Goal: Navigation & Orientation: Find specific page/section

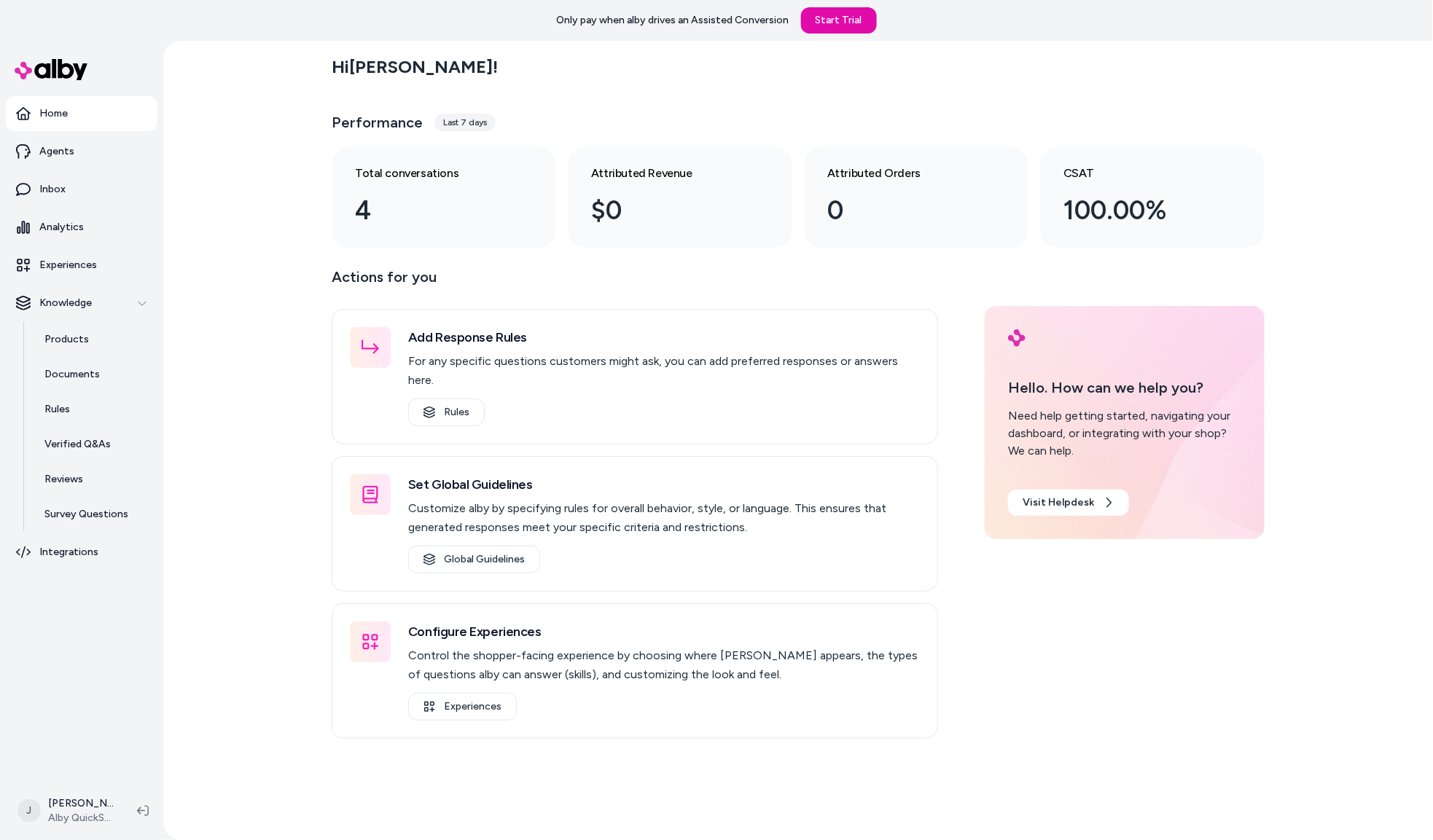
click at [275, 713] on div "Hi Jackie ! Performance Last 7 days Total conversations 4 Attributed Revenue $0…" at bounding box center [798, 440] width 1270 height 799
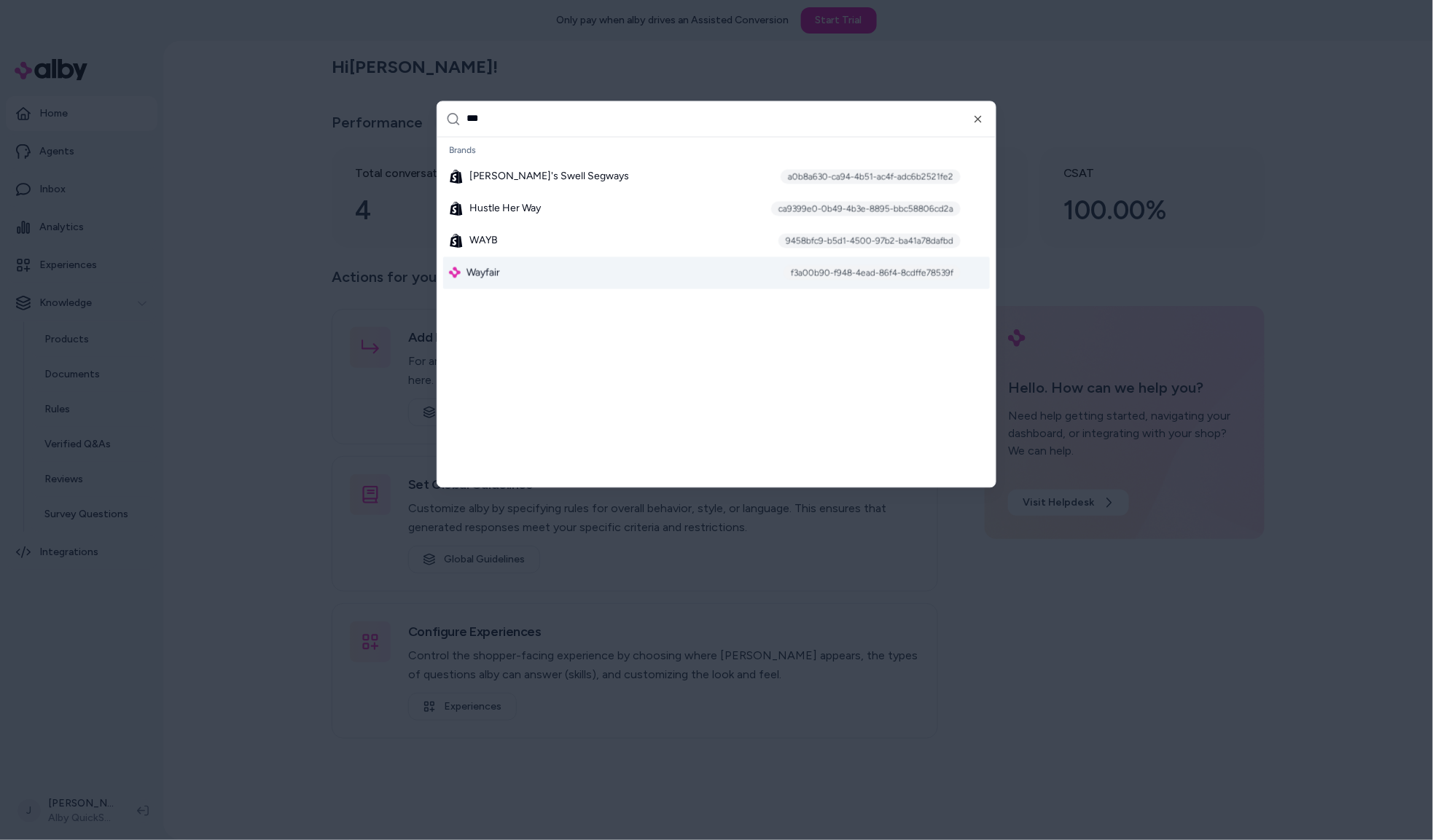
type input "***"
click at [510, 274] on div "Wayfair f3a00b90-f948-4ead-86f4-8cdffe78539f" at bounding box center [716, 272] width 547 height 32
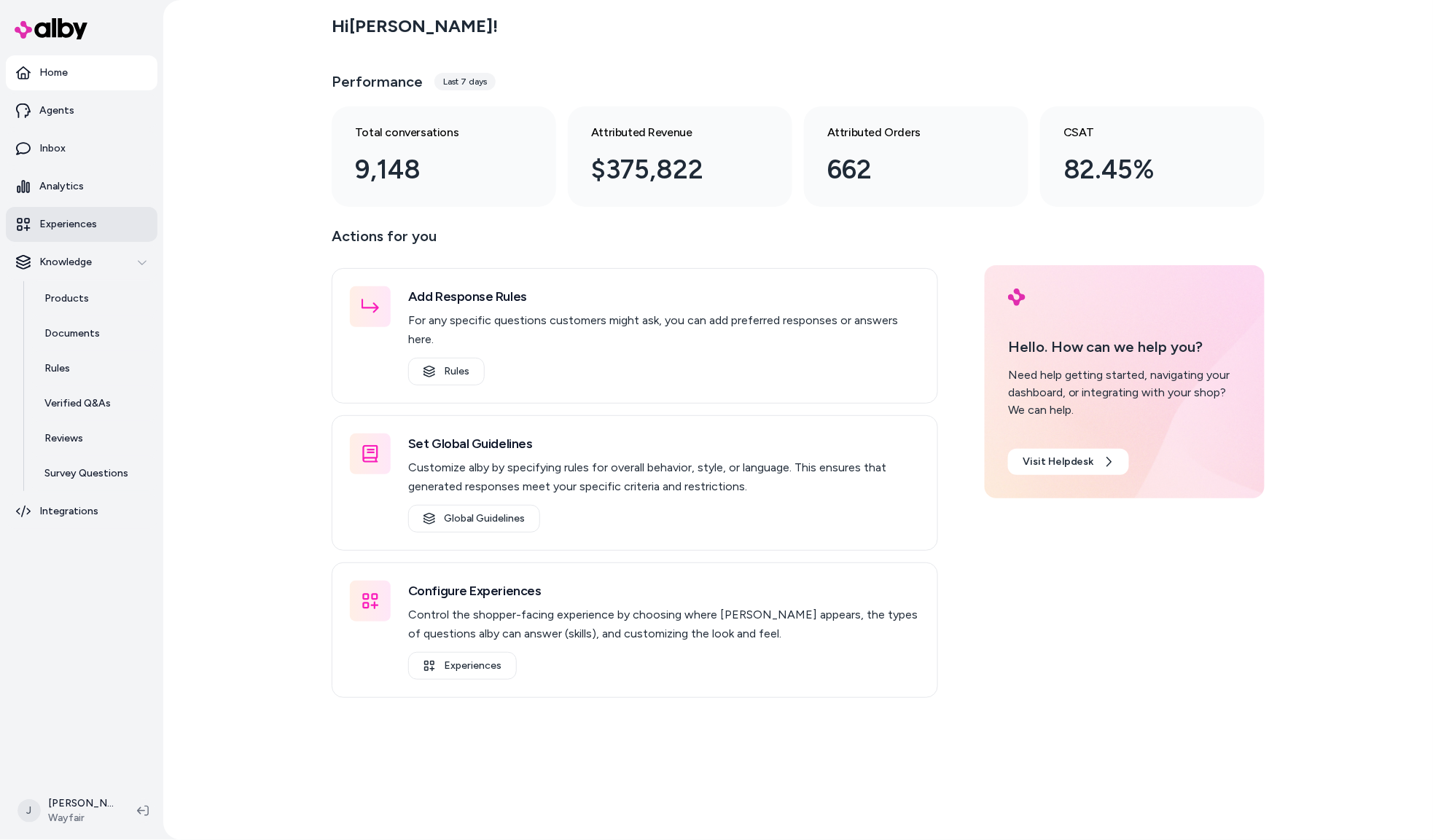
click at [82, 218] on p "Experiences" at bounding box center [68, 224] width 58 height 15
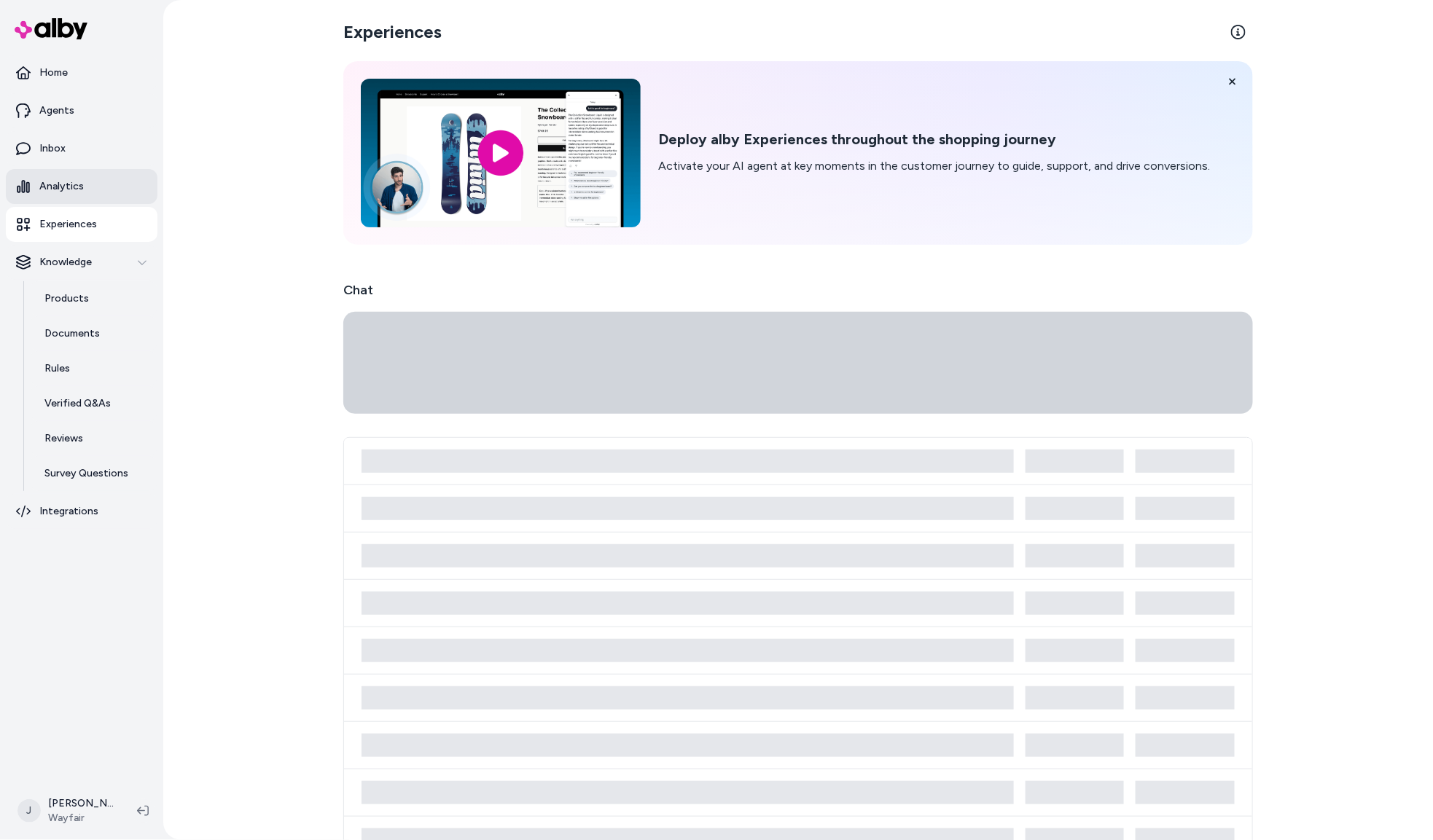
click at [84, 196] on link "Analytics" at bounding box center [81, 187] width 152 height 35
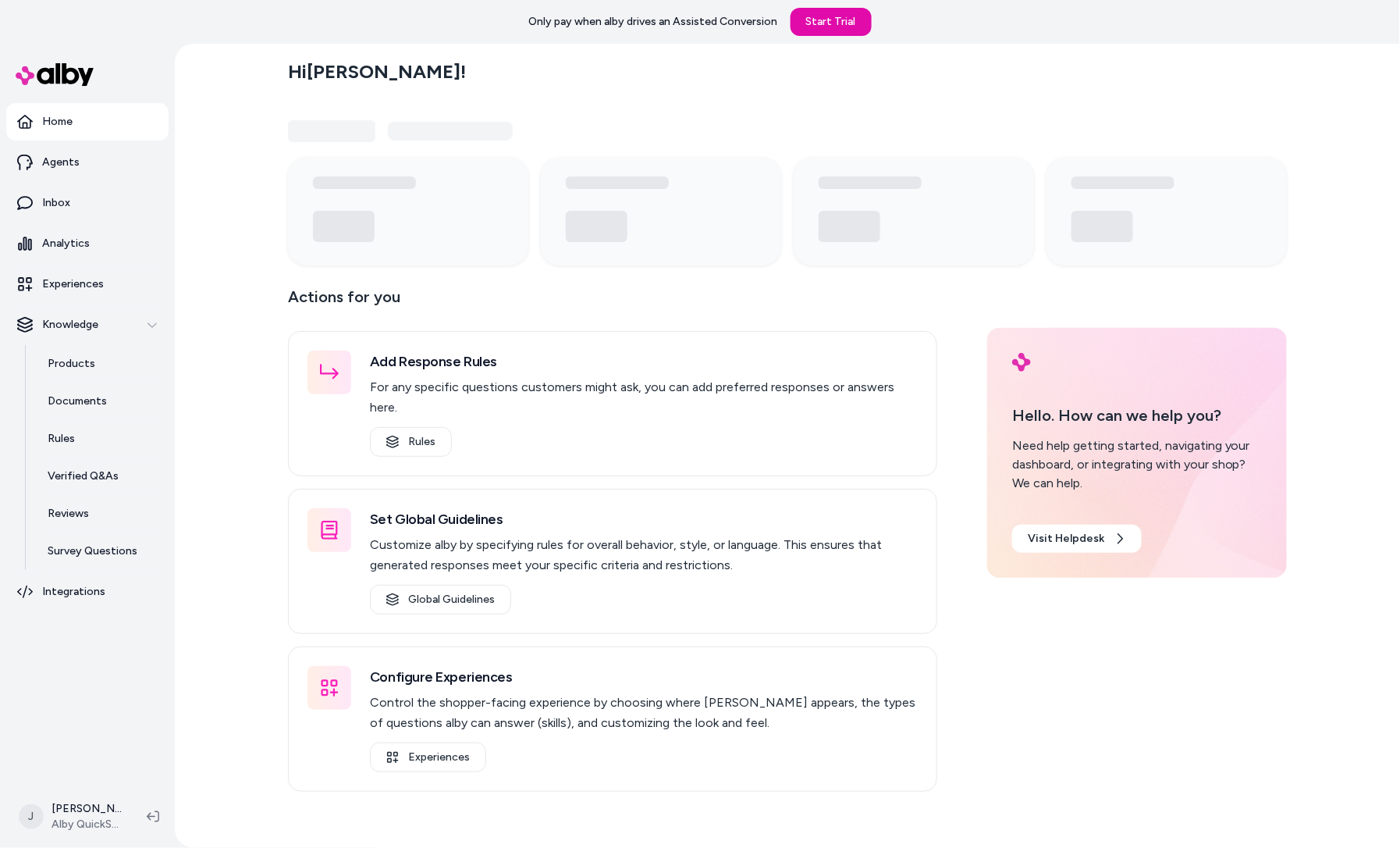
click at [212, 349] on div "Hi Jackie ! Actions for you Add Response Rules For any specific questions custo…" at bounding box center [788, 446] width 1226 height 805
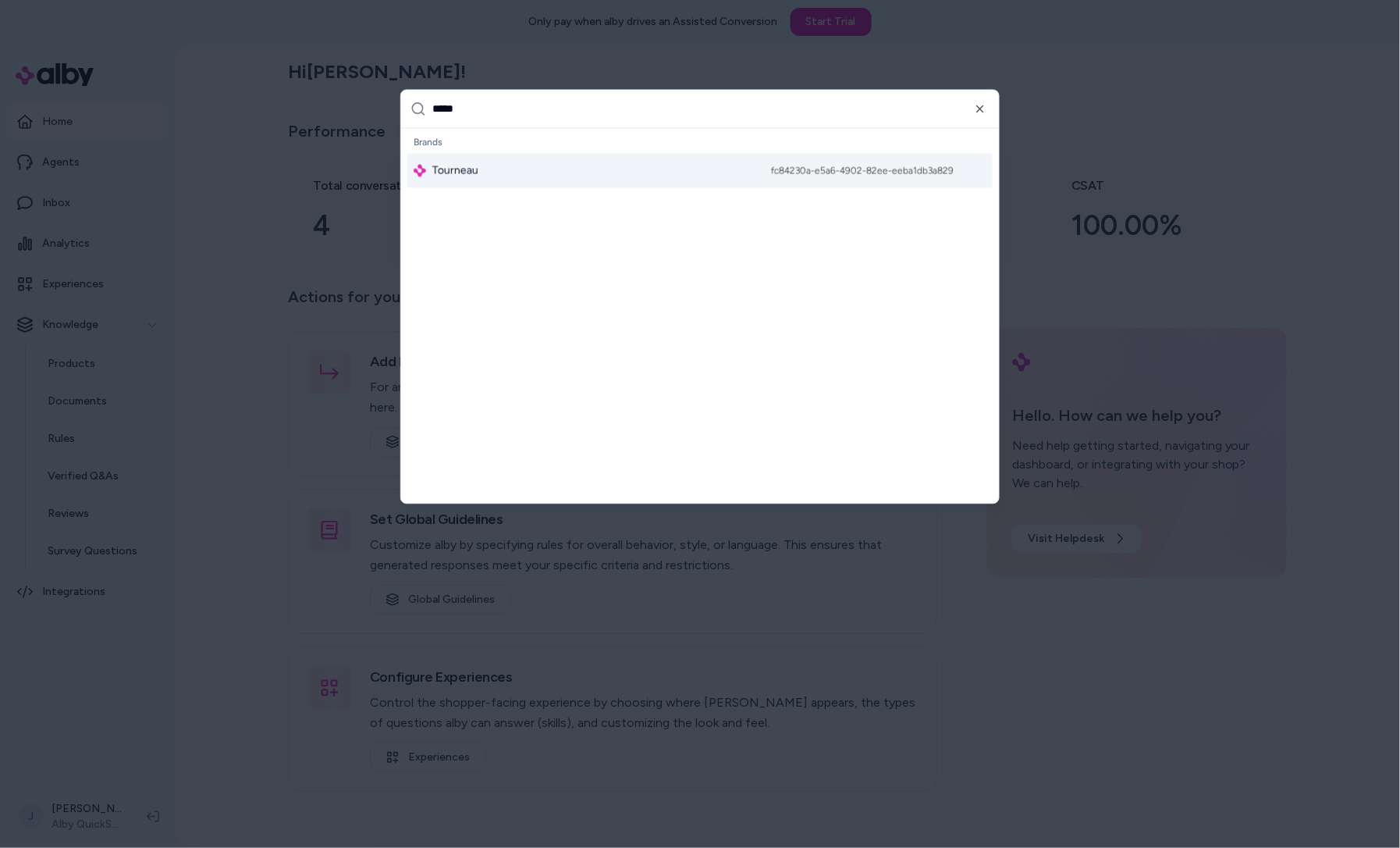
type input "*****"
click at [512, 165] on div "Tourneau fc84230a-e5a6-4902-82ee-eeba1db3a829" at bounding box center [700, 171] width 585 height 35
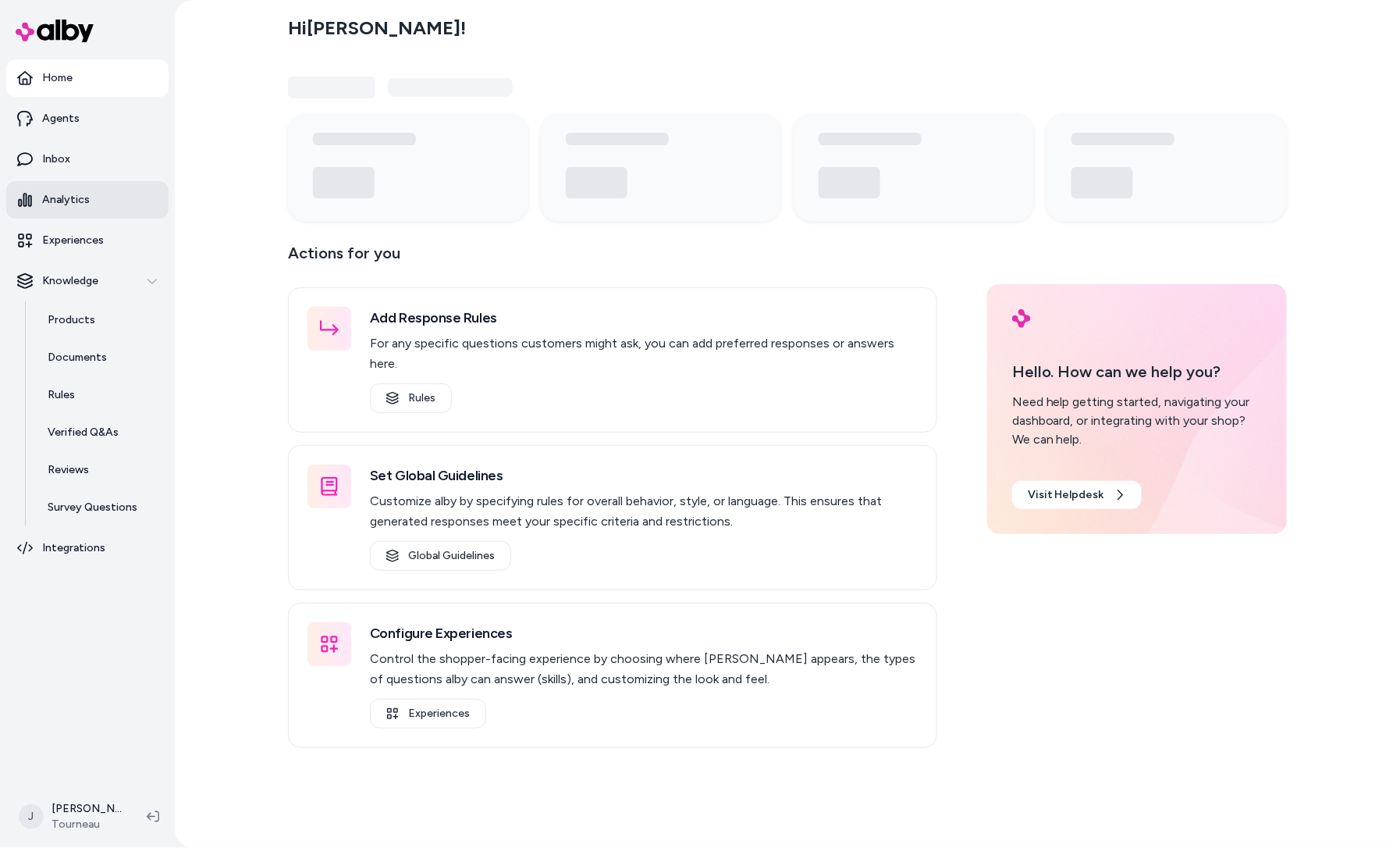
click at [73, 192] on p "Analytics" at bounding box center [66, 200] width 48 height 16
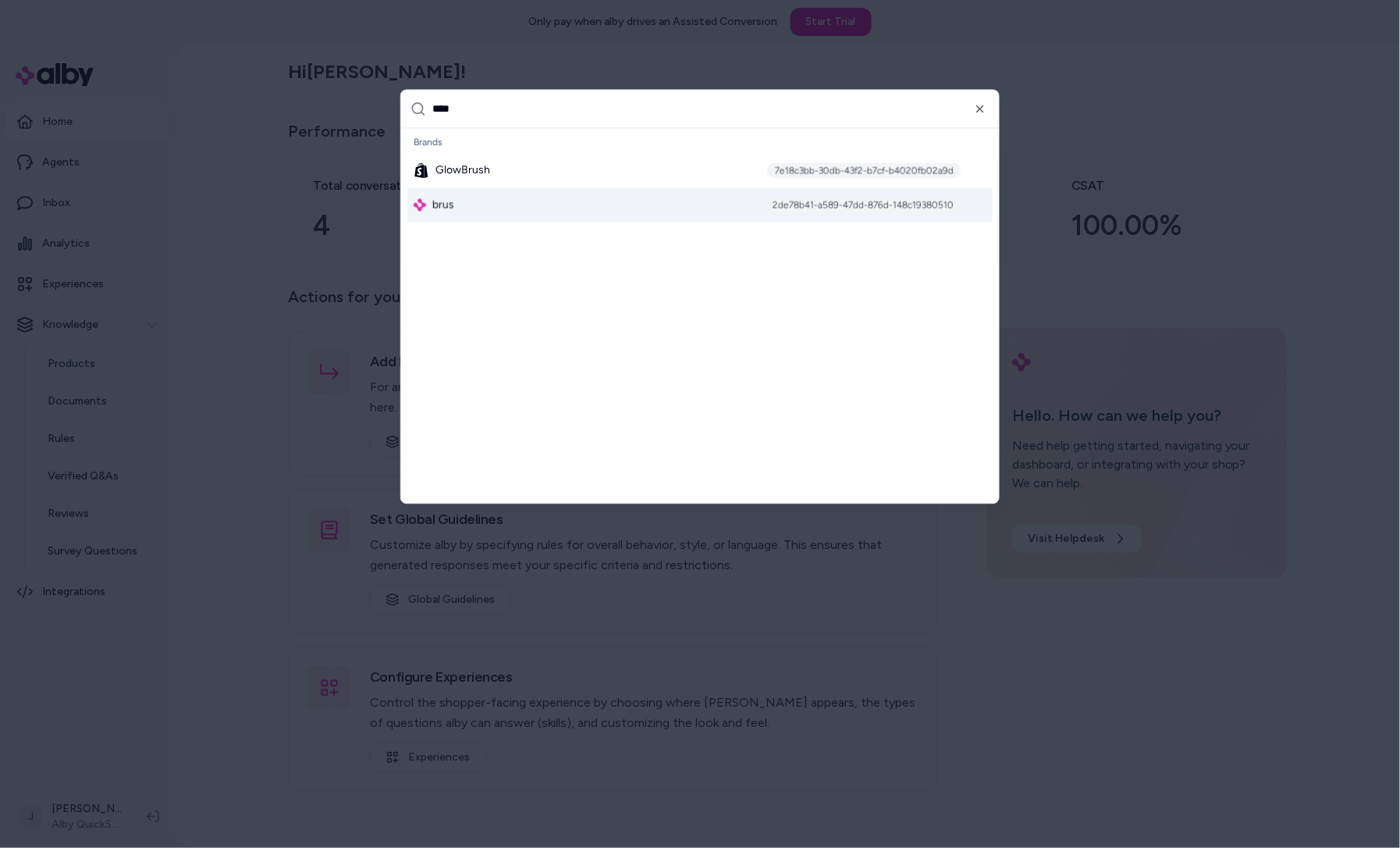
type input "****"
click at [503, 213] on div "brus 2de78b41-a589-47dd-876d-148c19380510" at bounding box center [700, 206] width 585 height 35
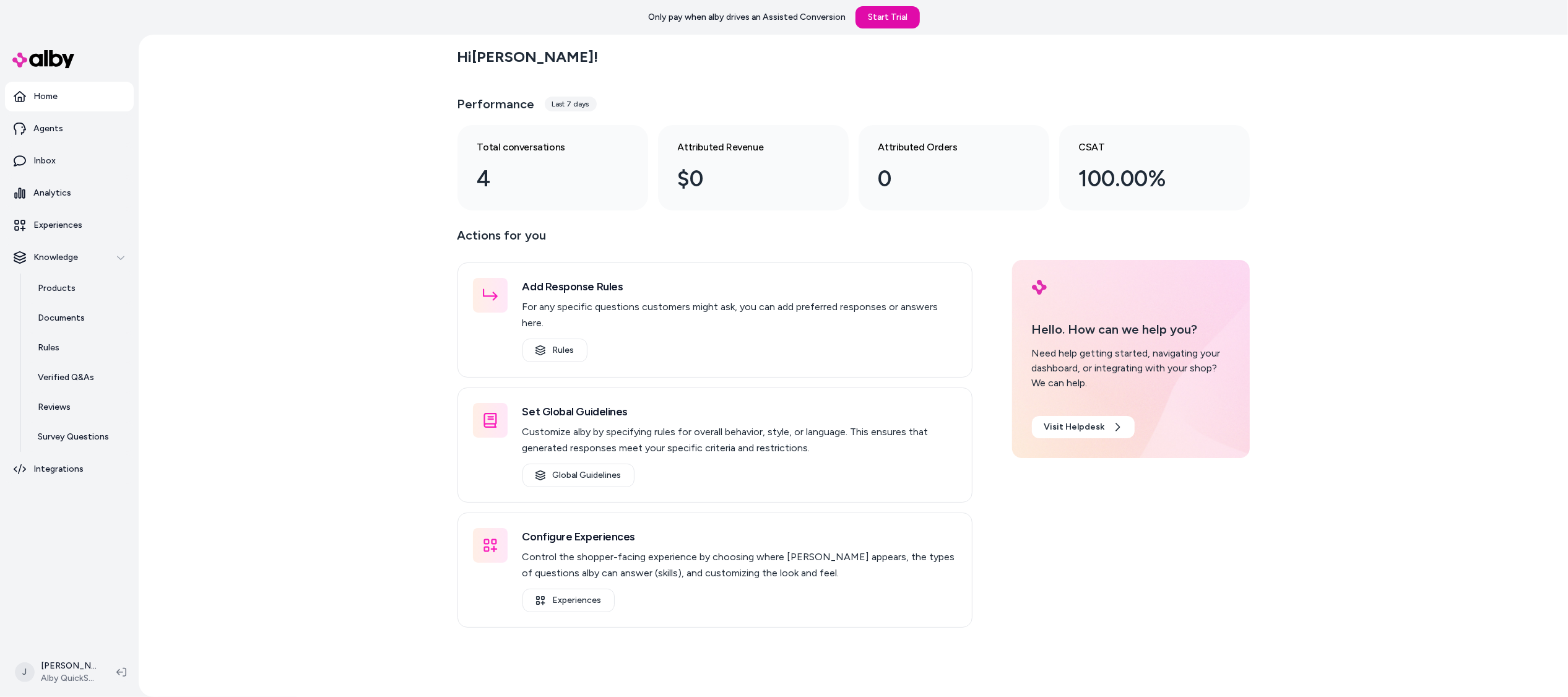
click at [340, 206] on div "Hi Jackie ! Performance Last 7 days Total conversations 4 Attributed Revenue $0…" at bounding box center [853, 366] width 1430 height 662
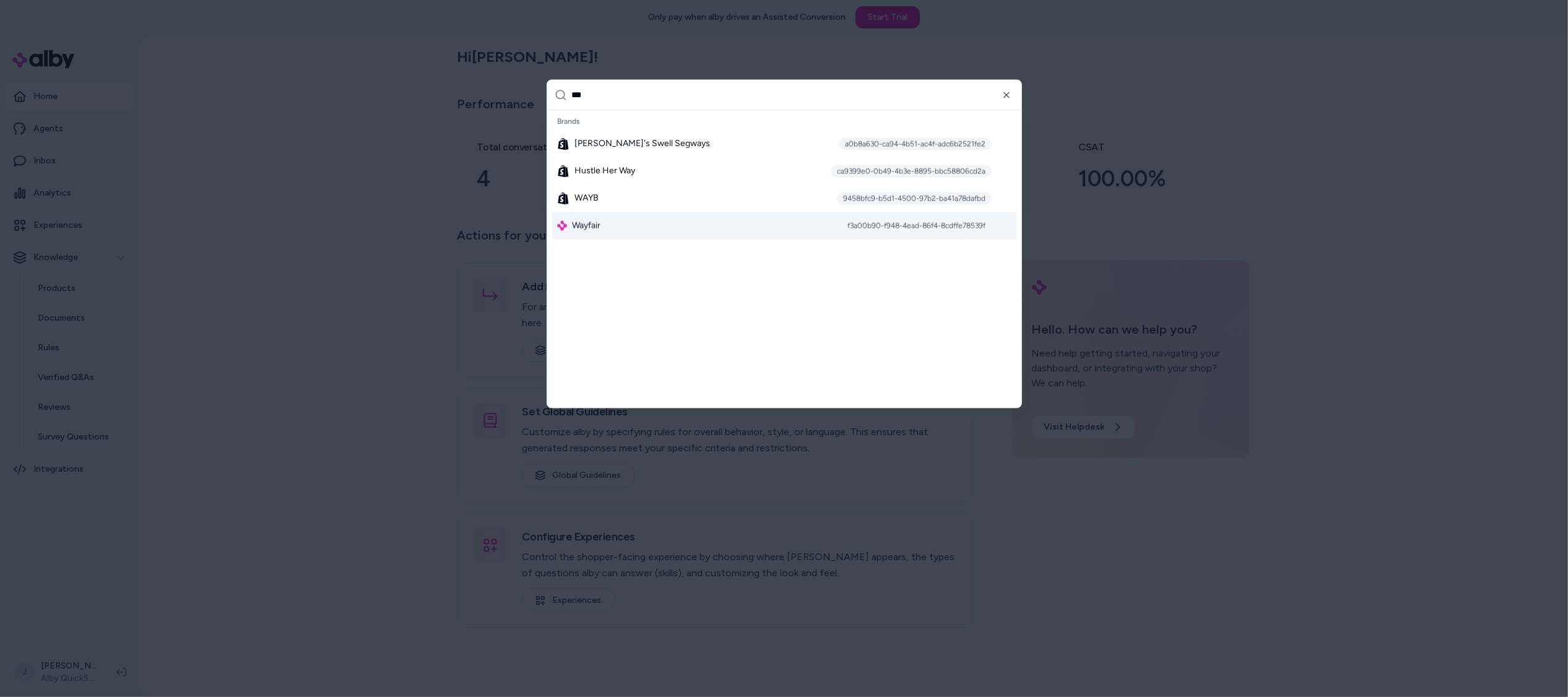
type input "***"
click at [580, 228] on span "Wayfair" at bounding box center [586, 226] width 29 height 12
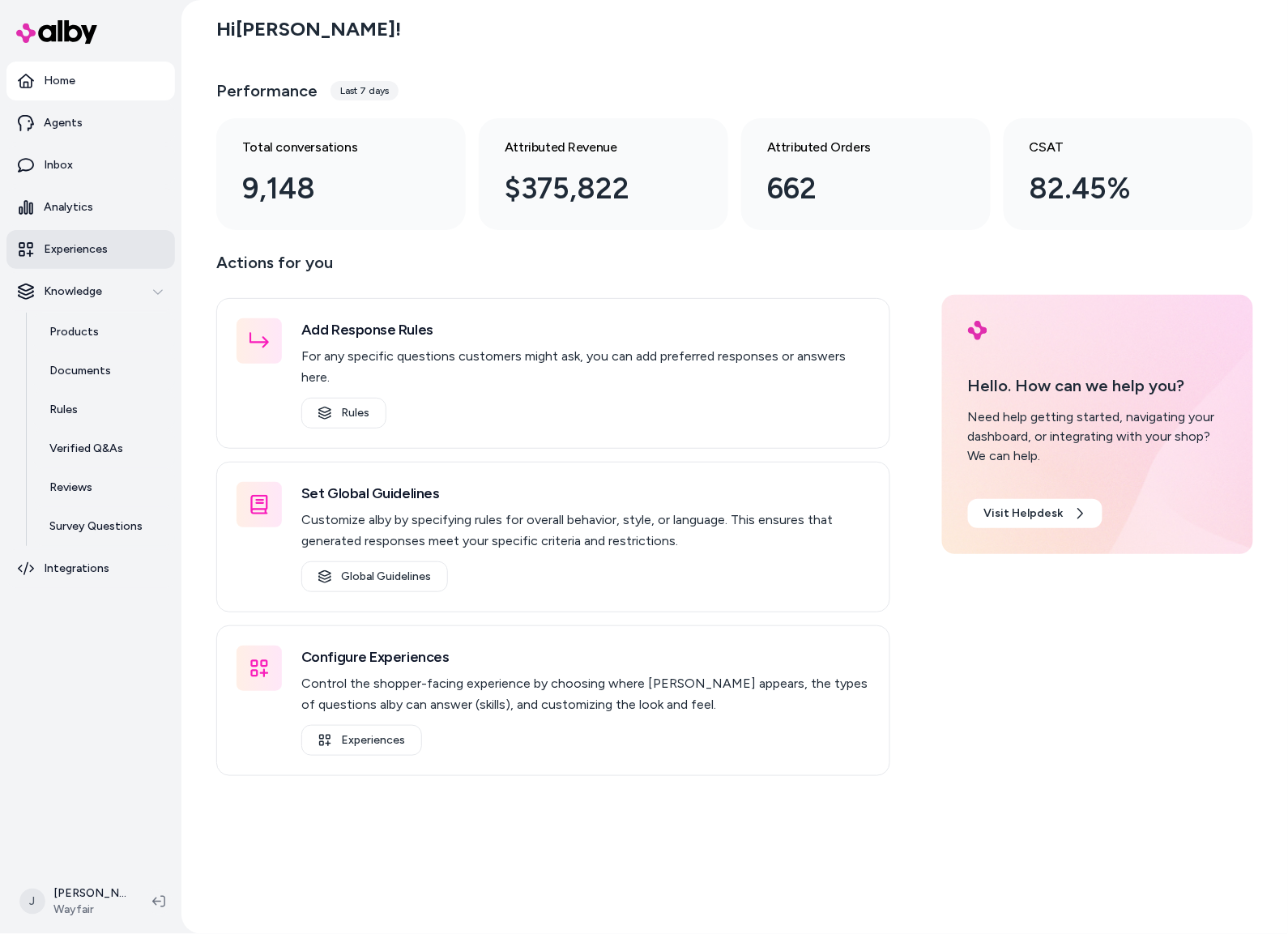
click at [98, 252] on p "Experiences" at bounding box center [76, 249] width 64 height 16
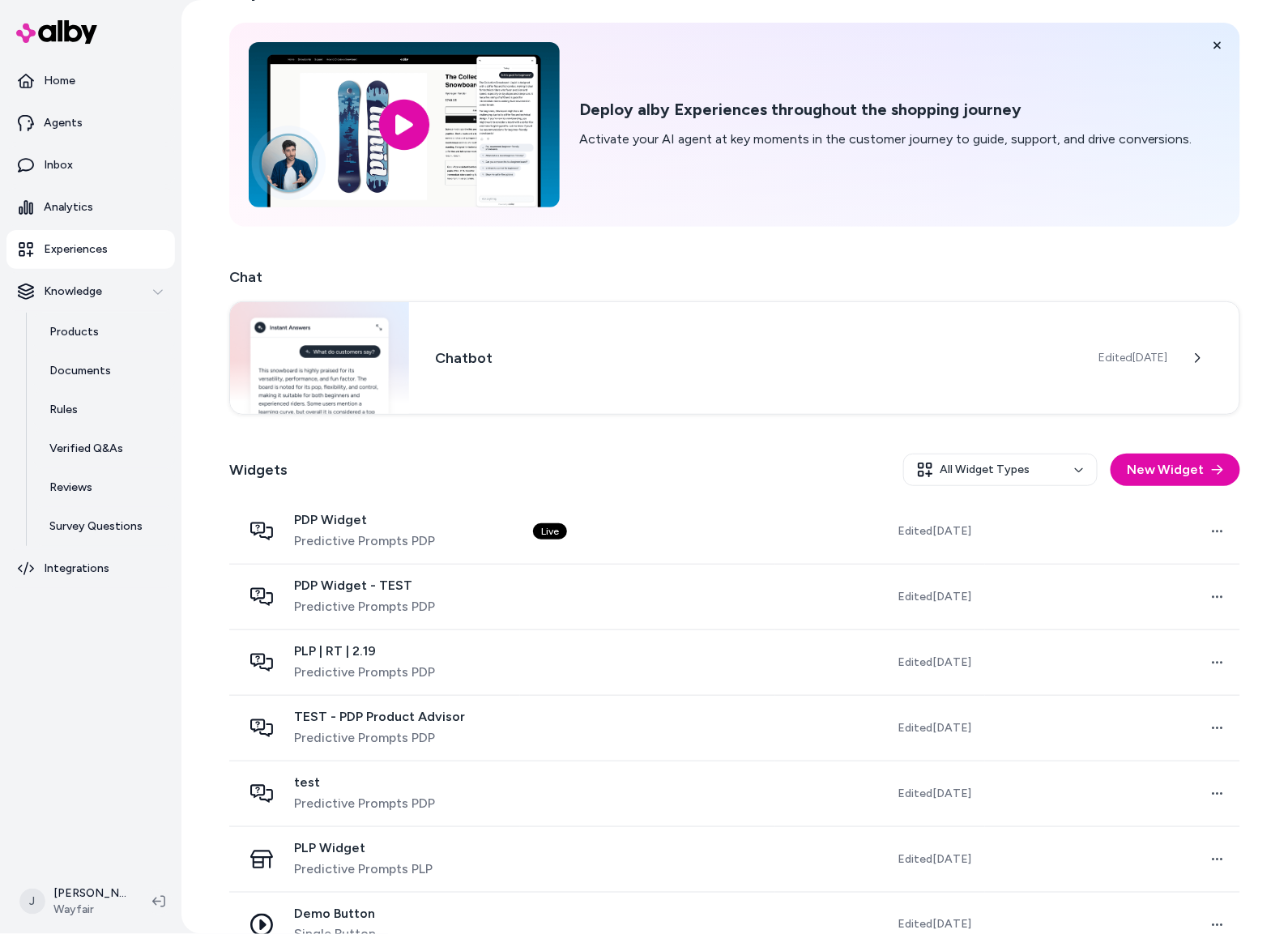
scroll to position [82, 0]
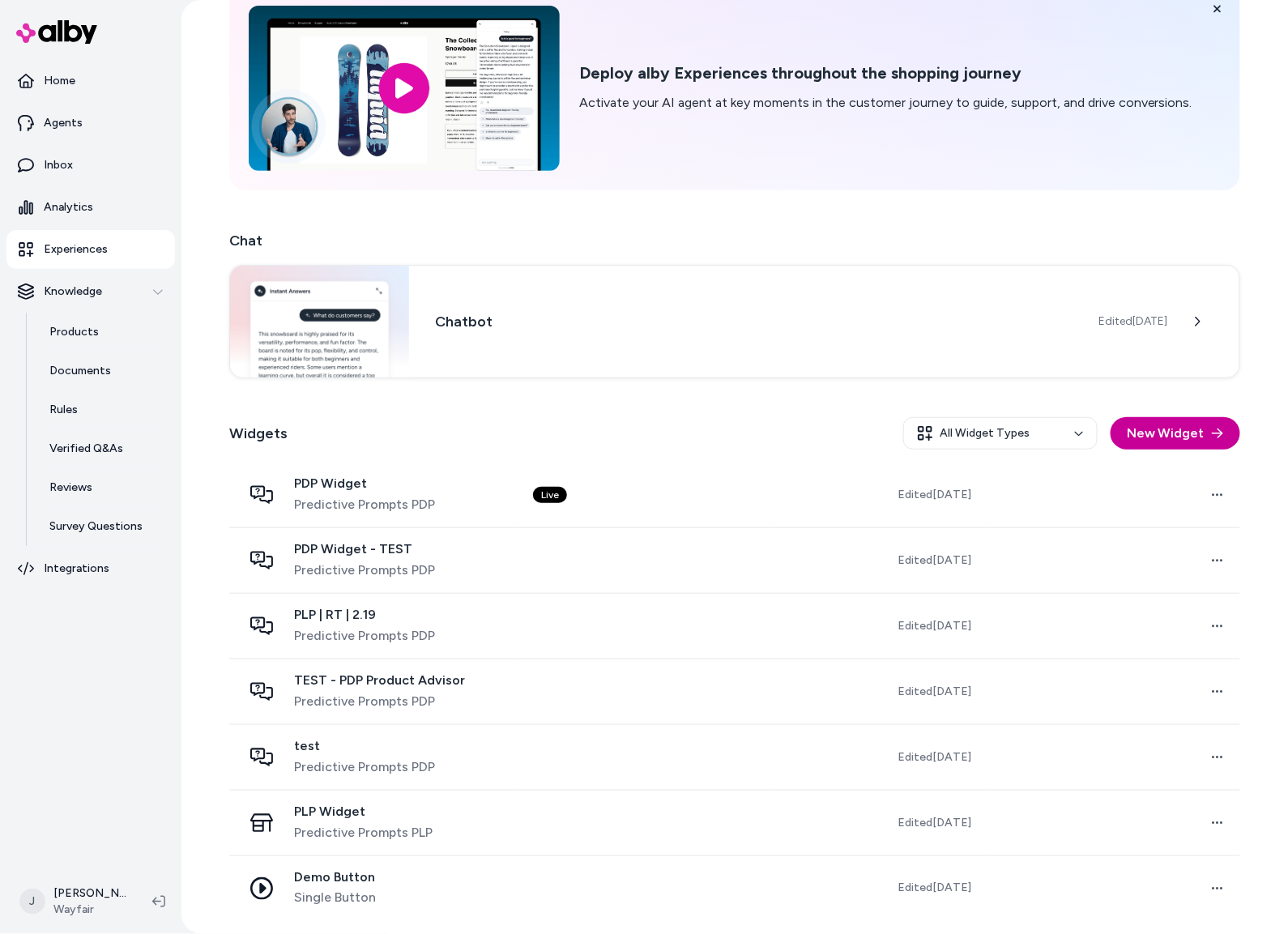
click at [1180, 434] on button "New Widget" at bounding box center [1175, 433] width 129 height 33
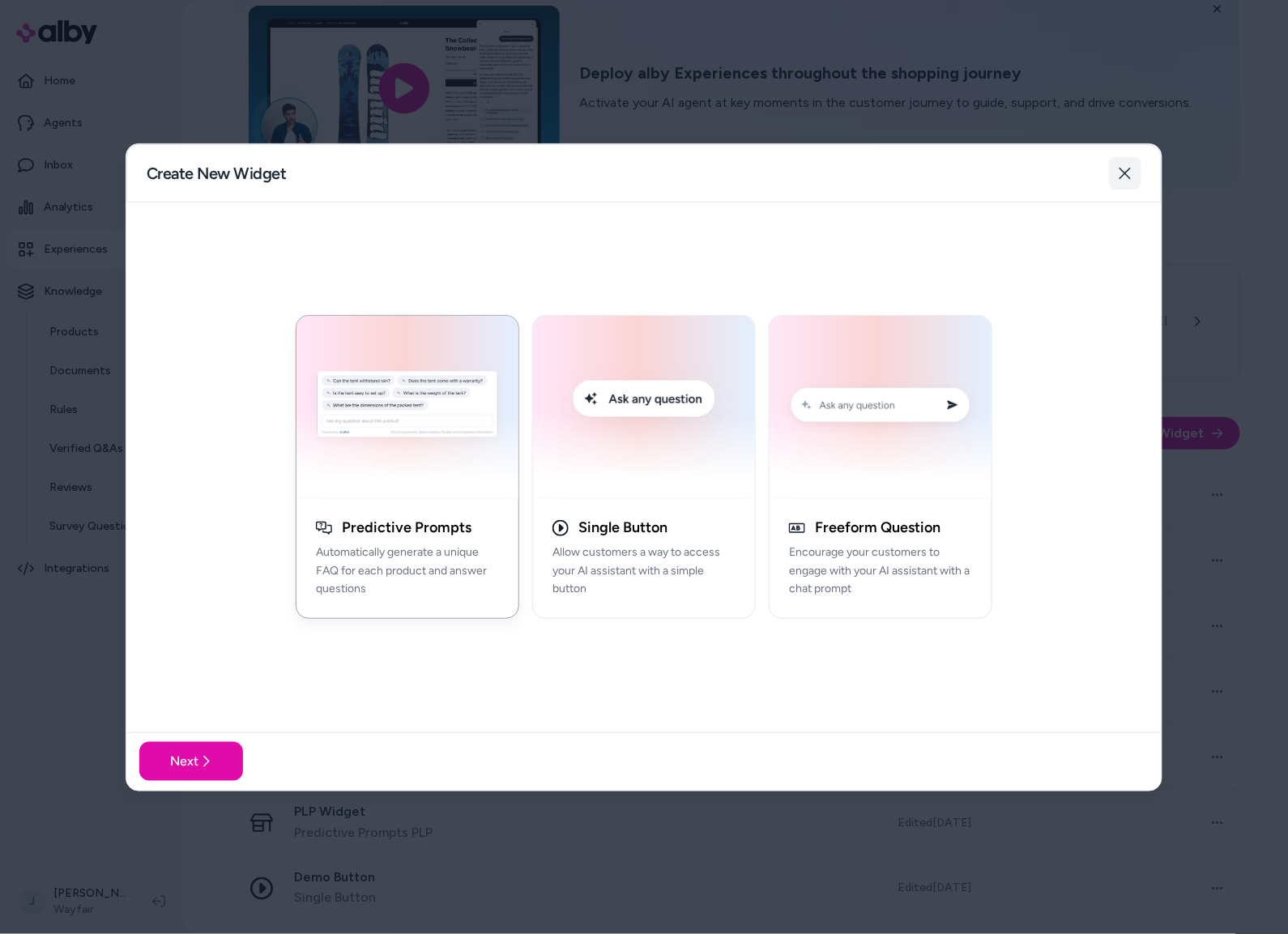
click at [1135, 187] on button "Close" at bounding box center [1125, 173] width 33 height 33
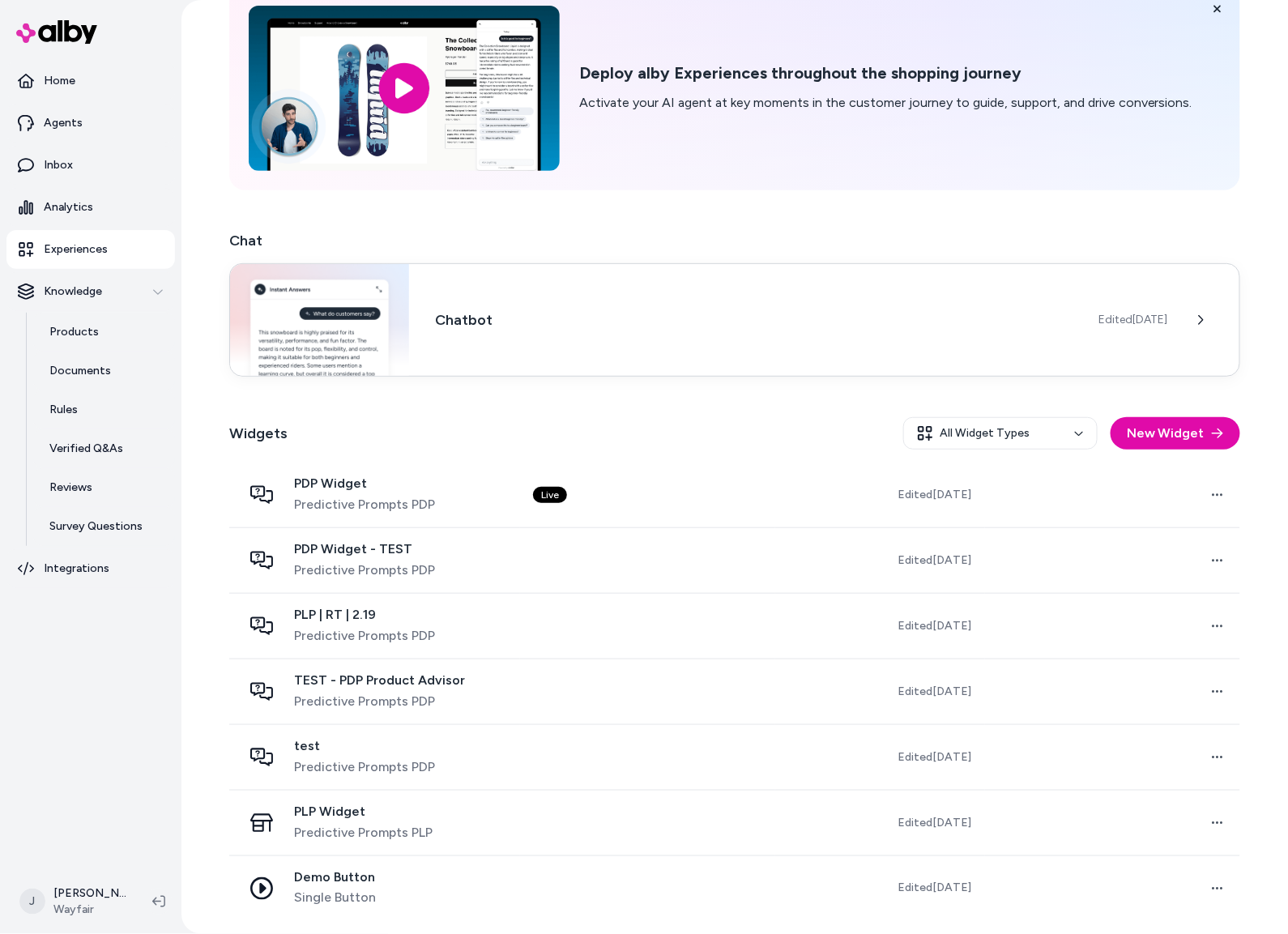
click at [575, 338] on div "Chatbot Edited Jul 29, 2025" at bounding box center [734, 319] width 1010 height 113
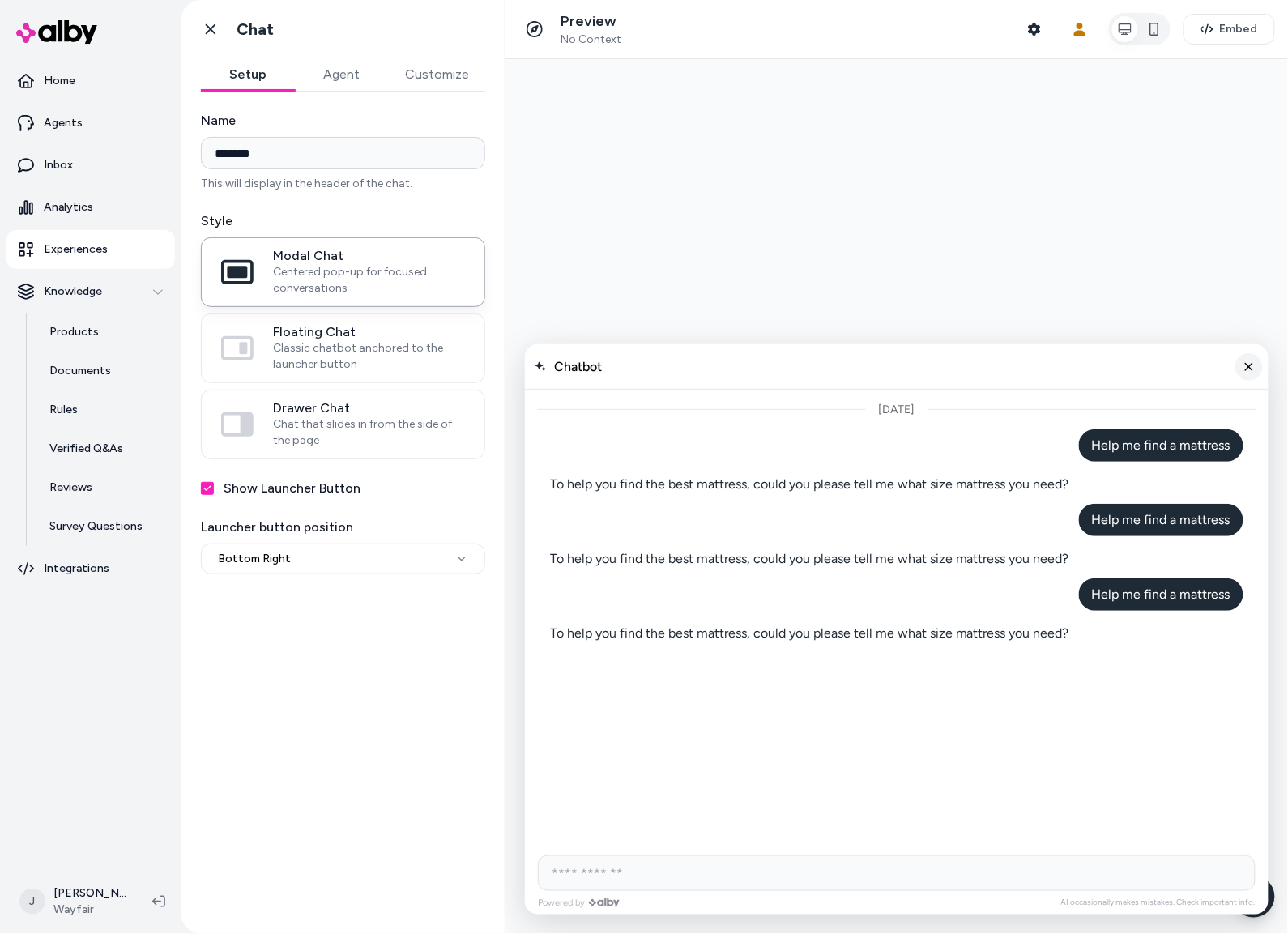
click at [1242, 369] on icon "Close chat" at bounding box center [1248, 366] width 14 height 14
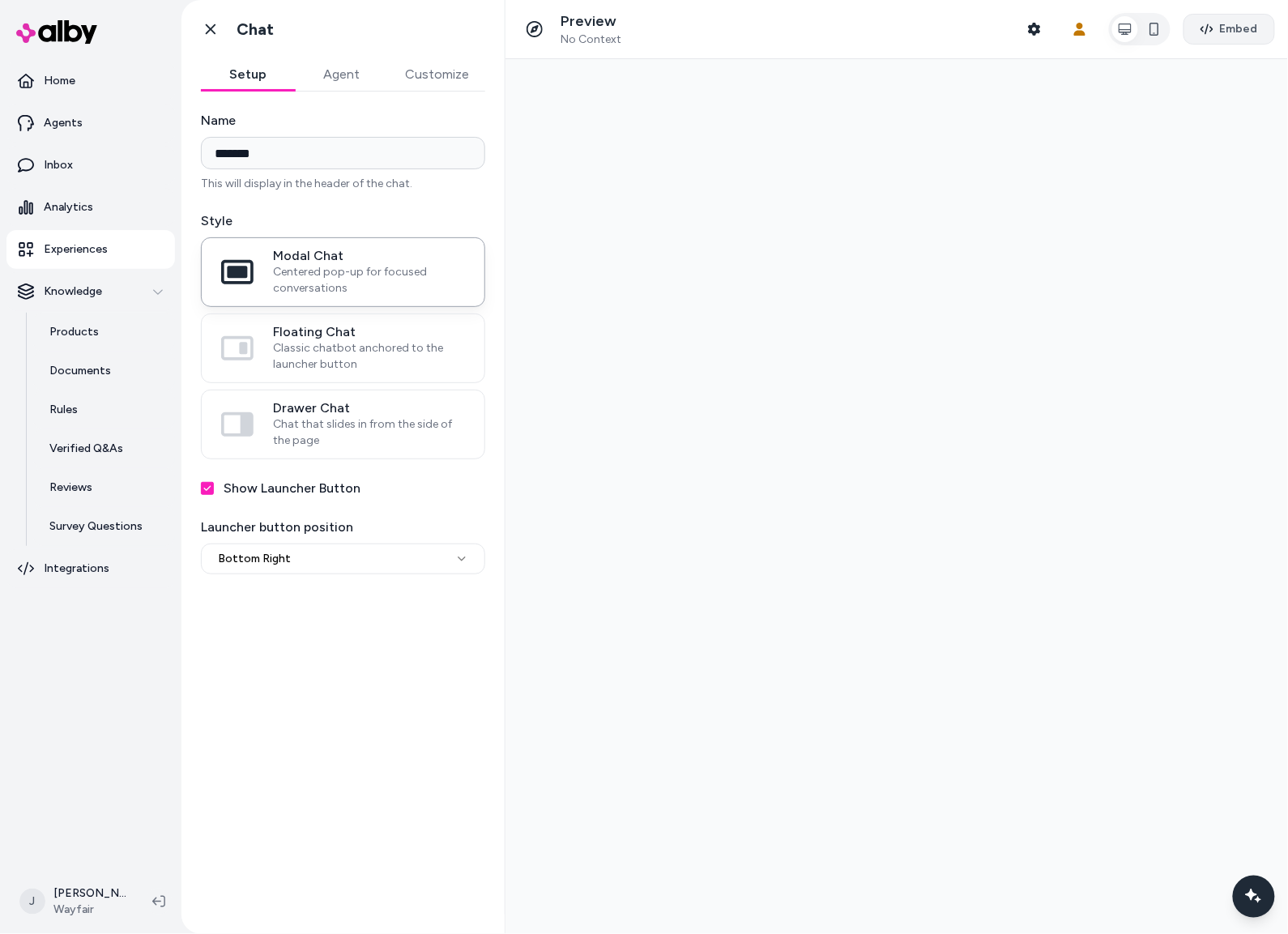
click at [1229, 29] on span "Embed" at bounding box center [1238, 29] width 38 height 16
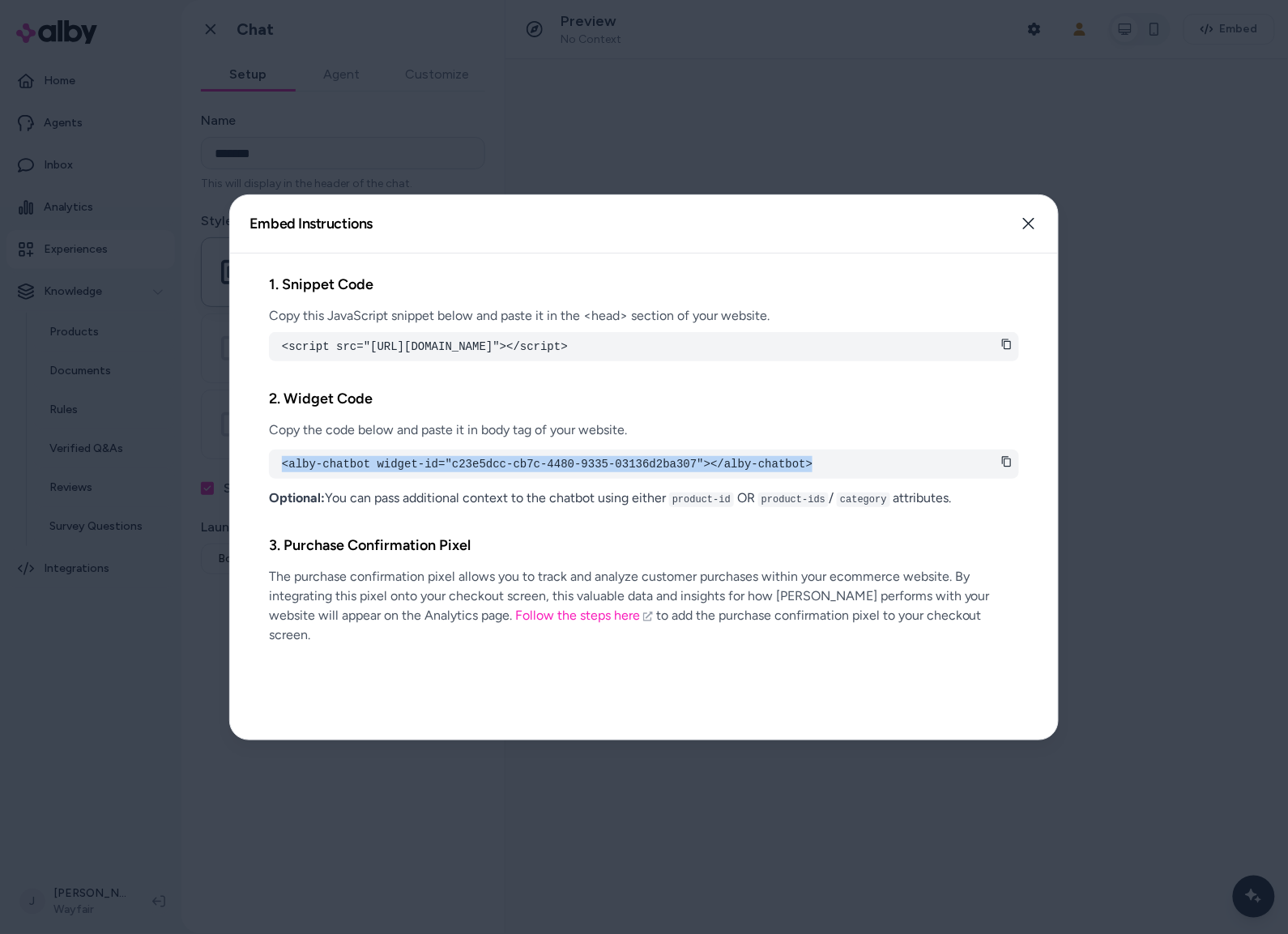
drag, startPoint x: 281, startPoint y: 483, endPoint x: 899, endPoint y: 481, distance: 618.0
click at [899, 479] on div "<alby-chatbot widget-id="c23e5dcc-cb7c-4480-9335-03136d2ba307"></alby-chatbot>" at bounding box center [643, 464] width 750 height 29
click at [1121, 271] on div at bounding box center [644, 467] width 1288 height 934
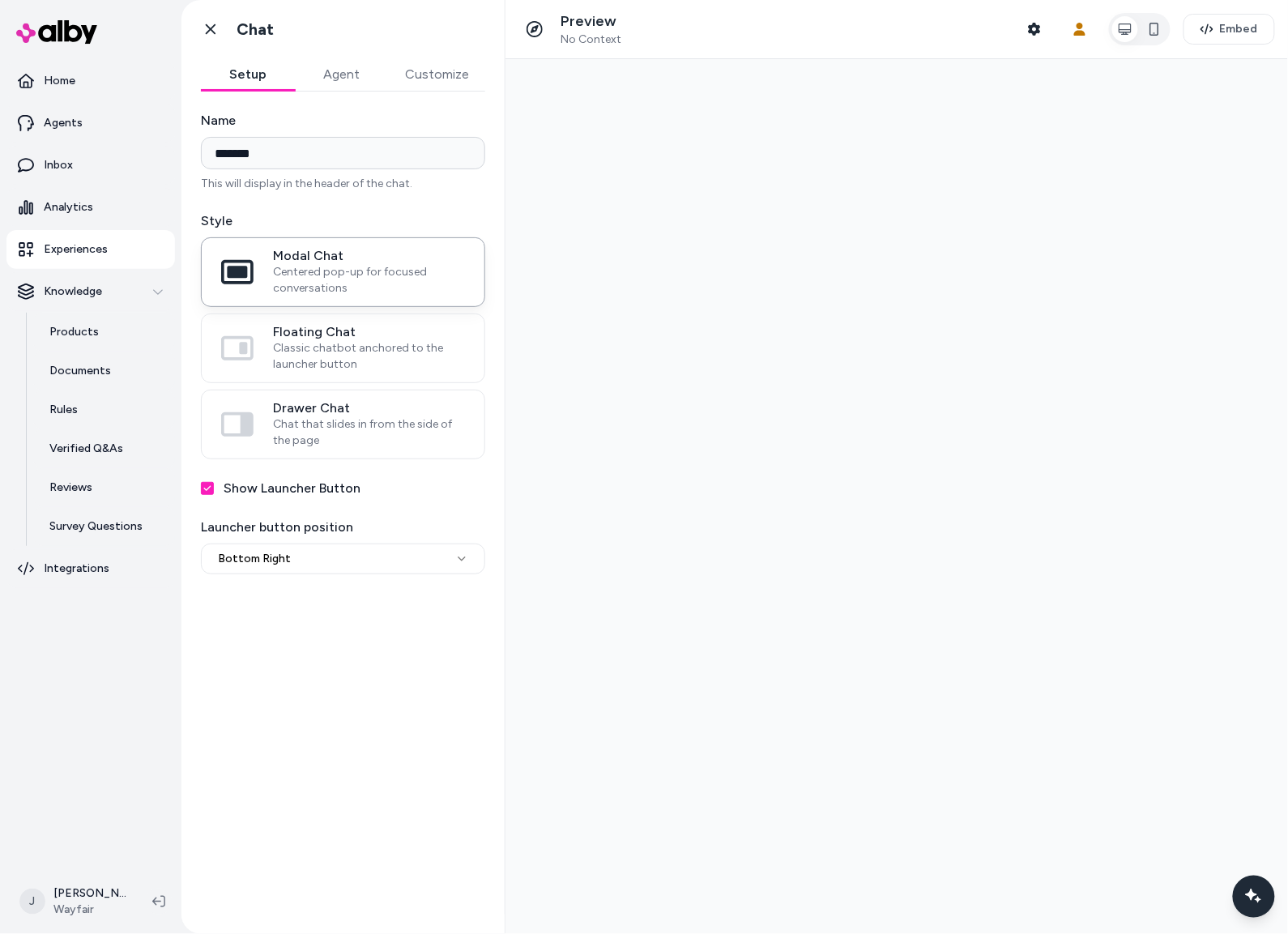
click at [85, 252] on p "Experiences" at bounding box center [76, 249] width 64 height 16
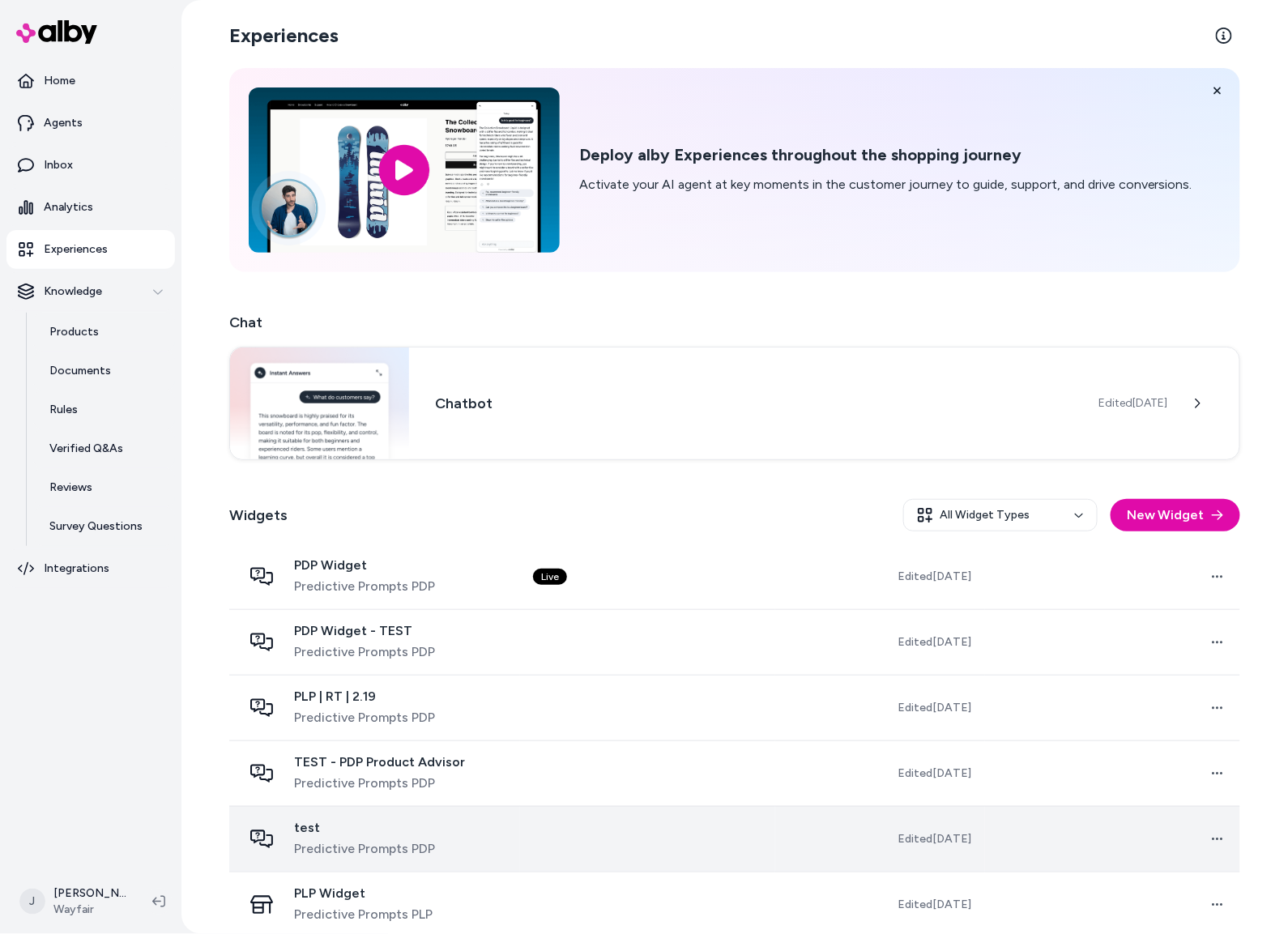
scroll to position [82, 0]
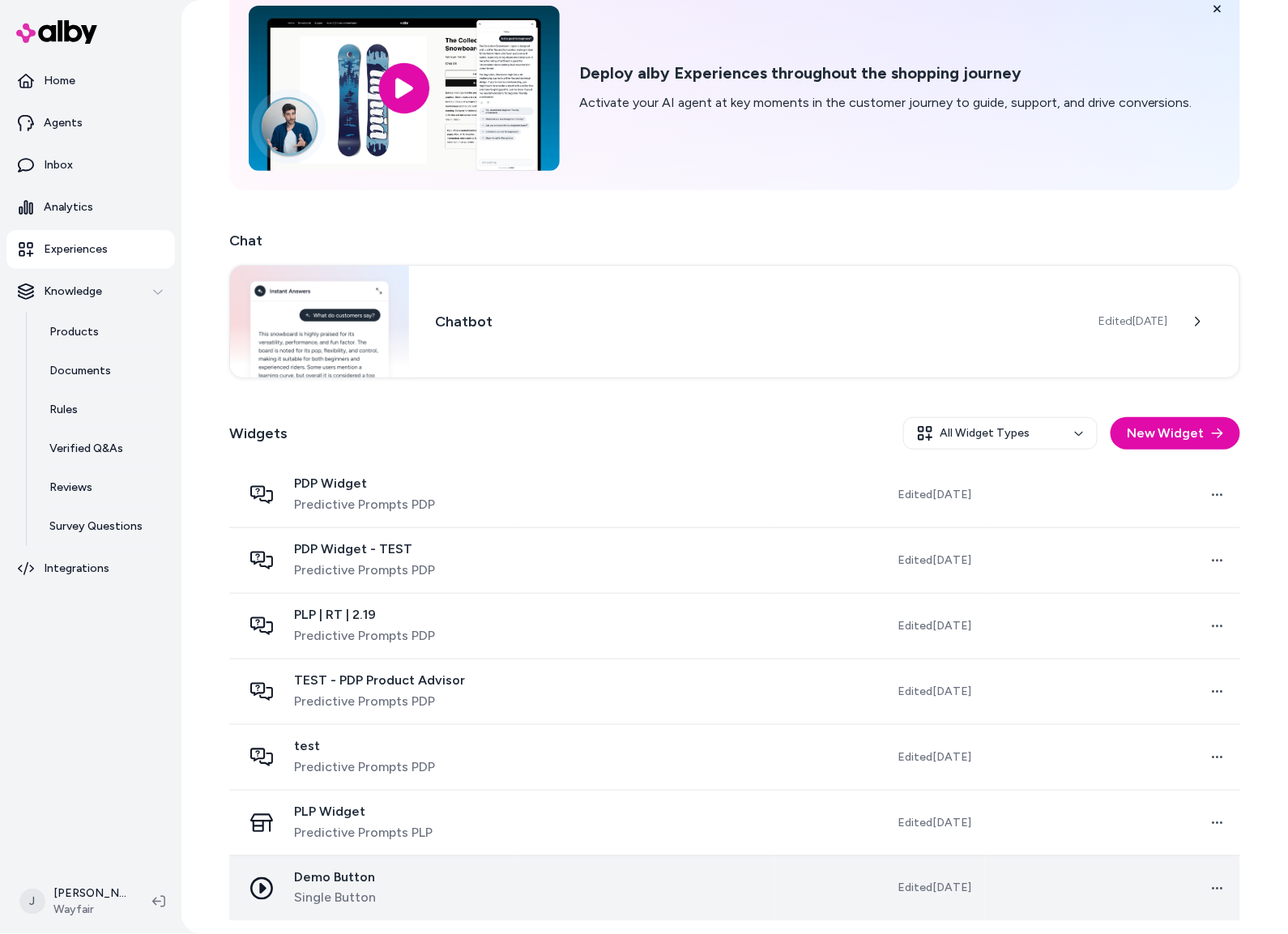
click at [296, 892] on span "Single Button" at bounding box center [335, 898] width 81 height 20
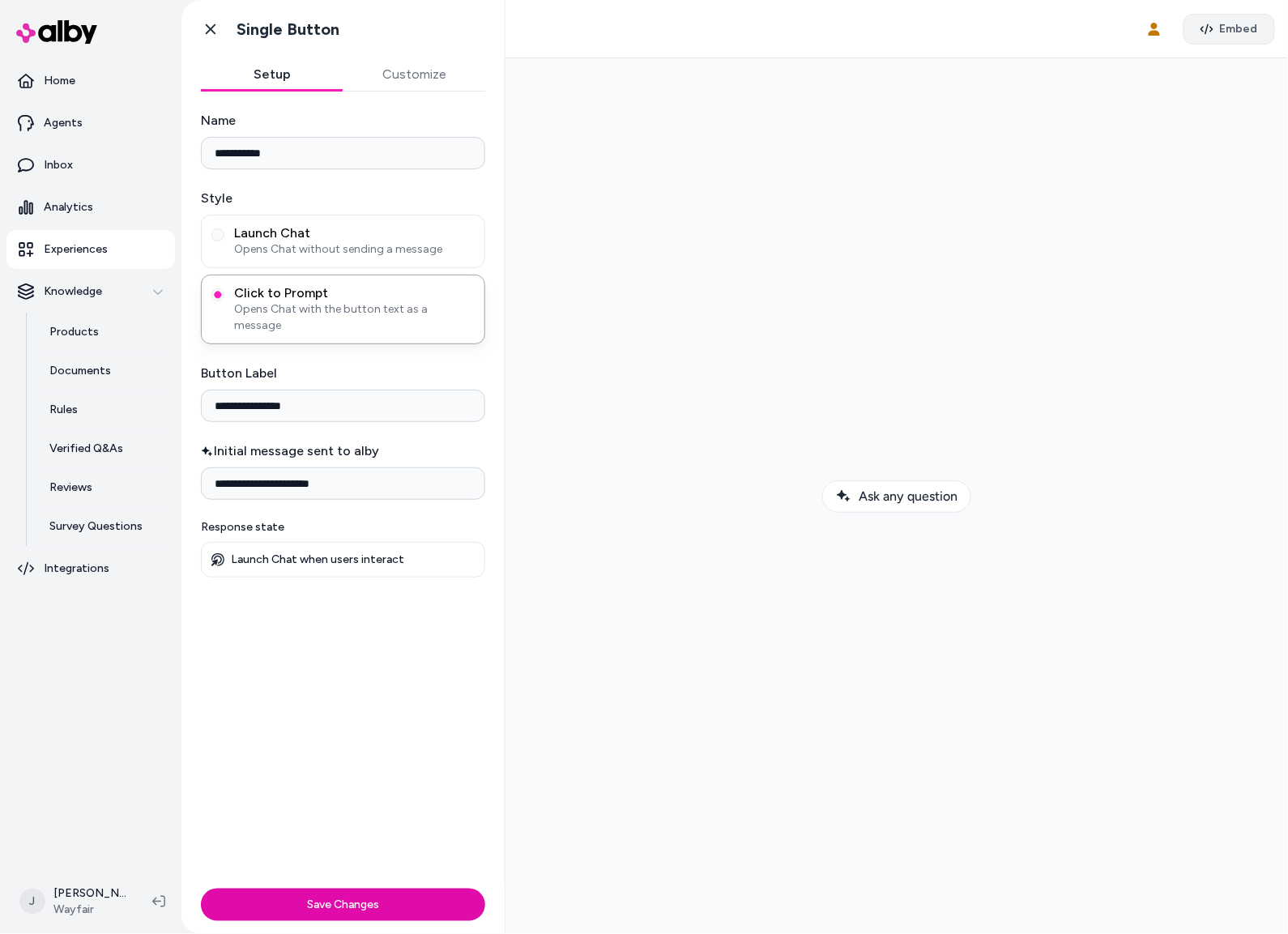
click at [1237, 30] on span "Embed" at bounding box center [1238, 29] width 38 height 16
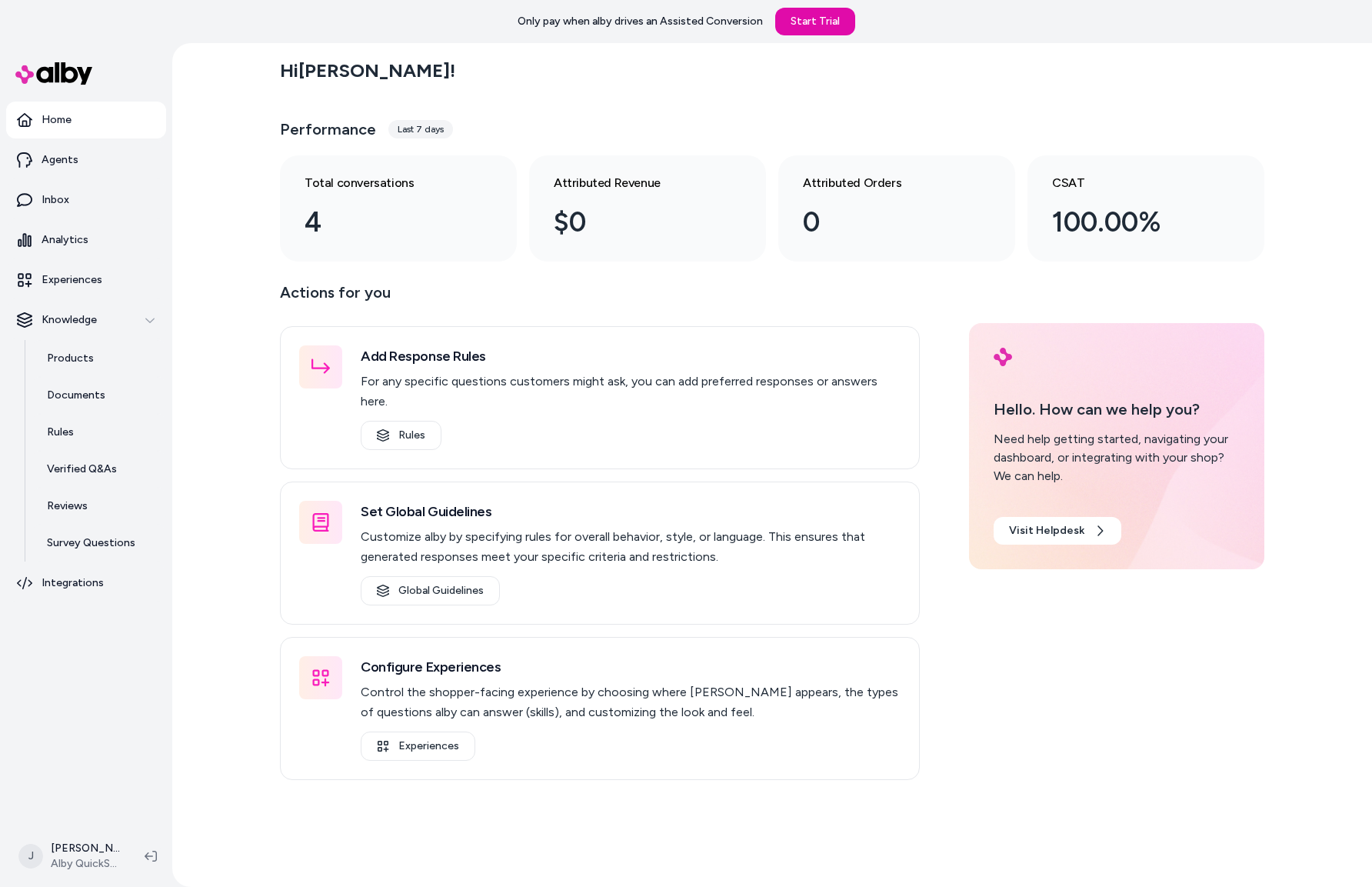
drag, startPoint x: 222, startPoint y: 319, endPoint x: 260, endPoint y: 331, distance: 39.8
click at [232, 321] on div "Hi [PERSON_NAME] ! Performance Last 7 days Total conversations 4 Attributed Rev…" at bounding box center [773, 465] width 1200 height 844
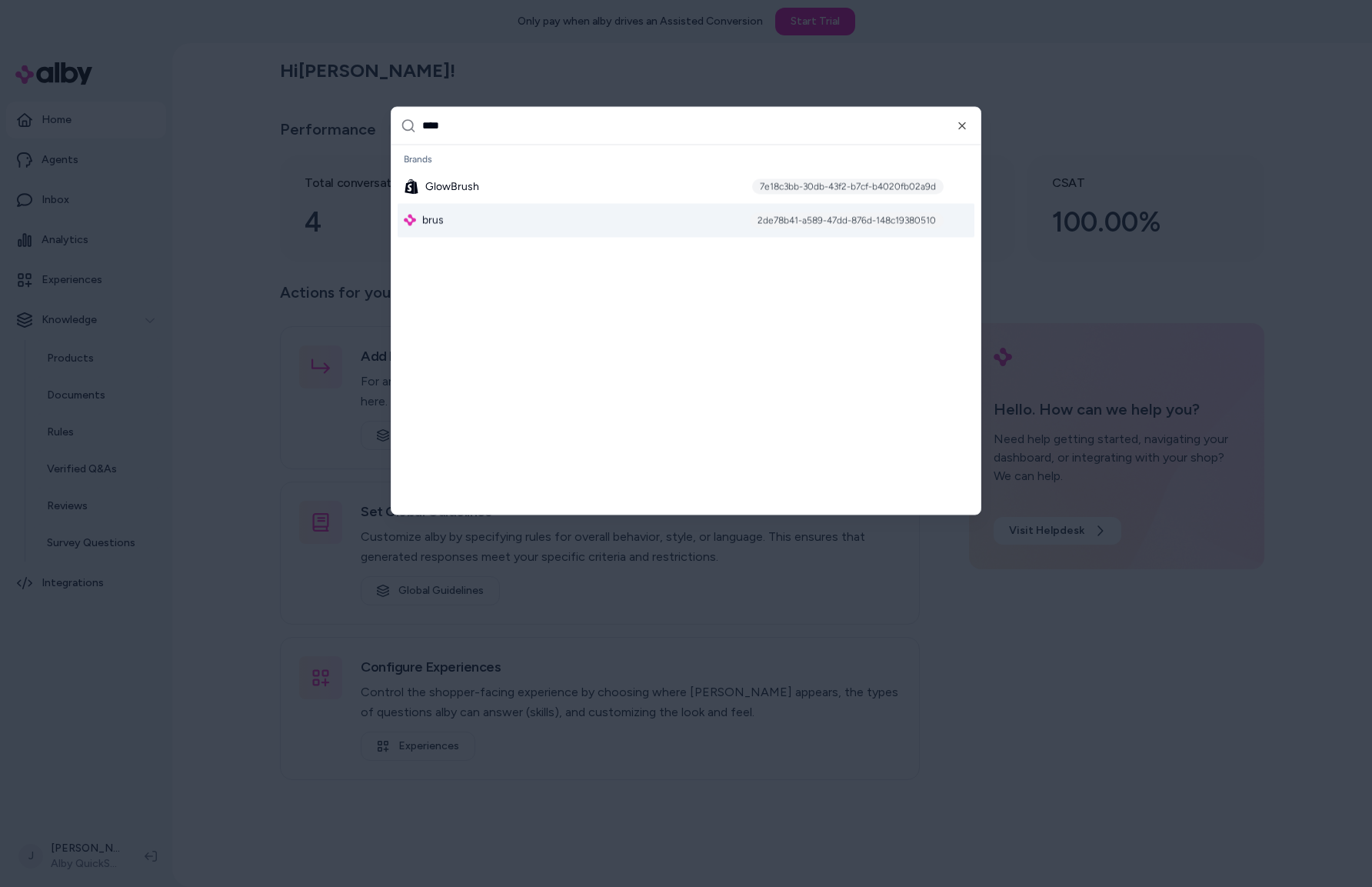
type input "****"
click at [427, 217] on span "brus" at bounding box center [433, 220] width 22 height 15
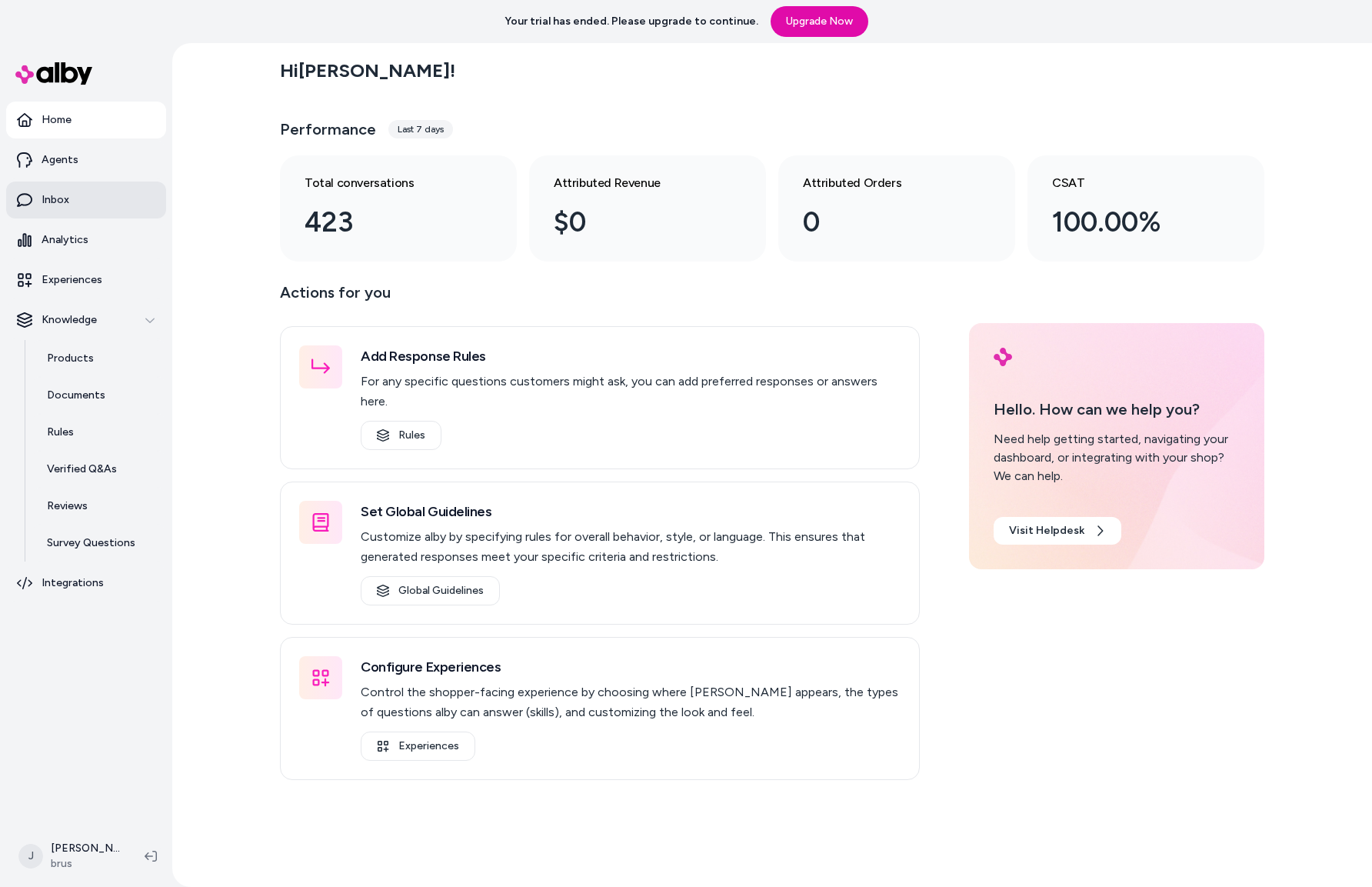
click at [72, 195] on link "Inbox" at bounding box center [86, 200] width 160 height 37
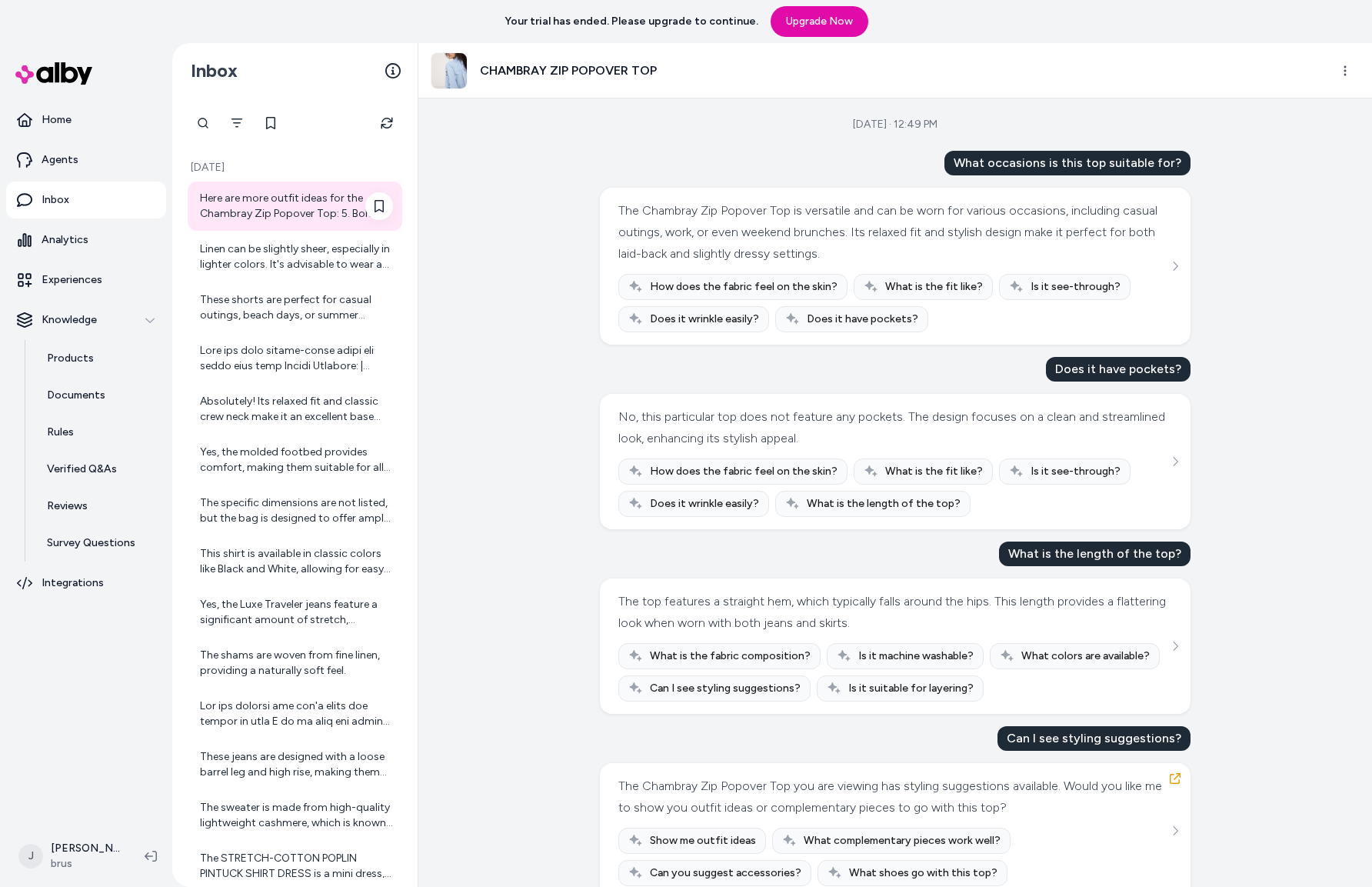
click at [309, 206] on div "Here are more outfit ideas for the Chambray Zip Popover Top: 5. Boho Vibes: Pai…" at bounding box center [297, 206] width 193 height 31
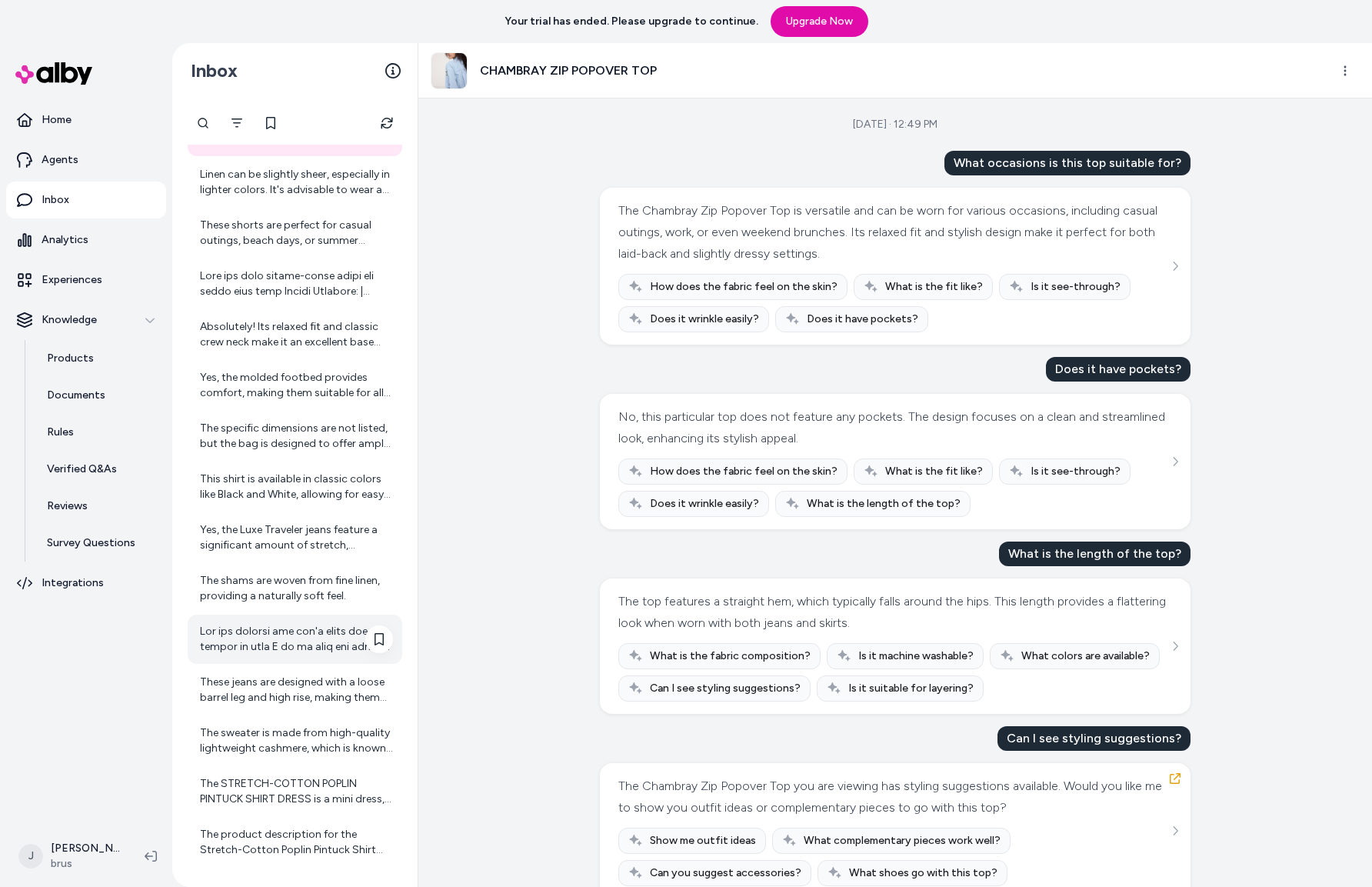
click at [242, 637] on div at bounding box center [297, 640] width 193 height 31
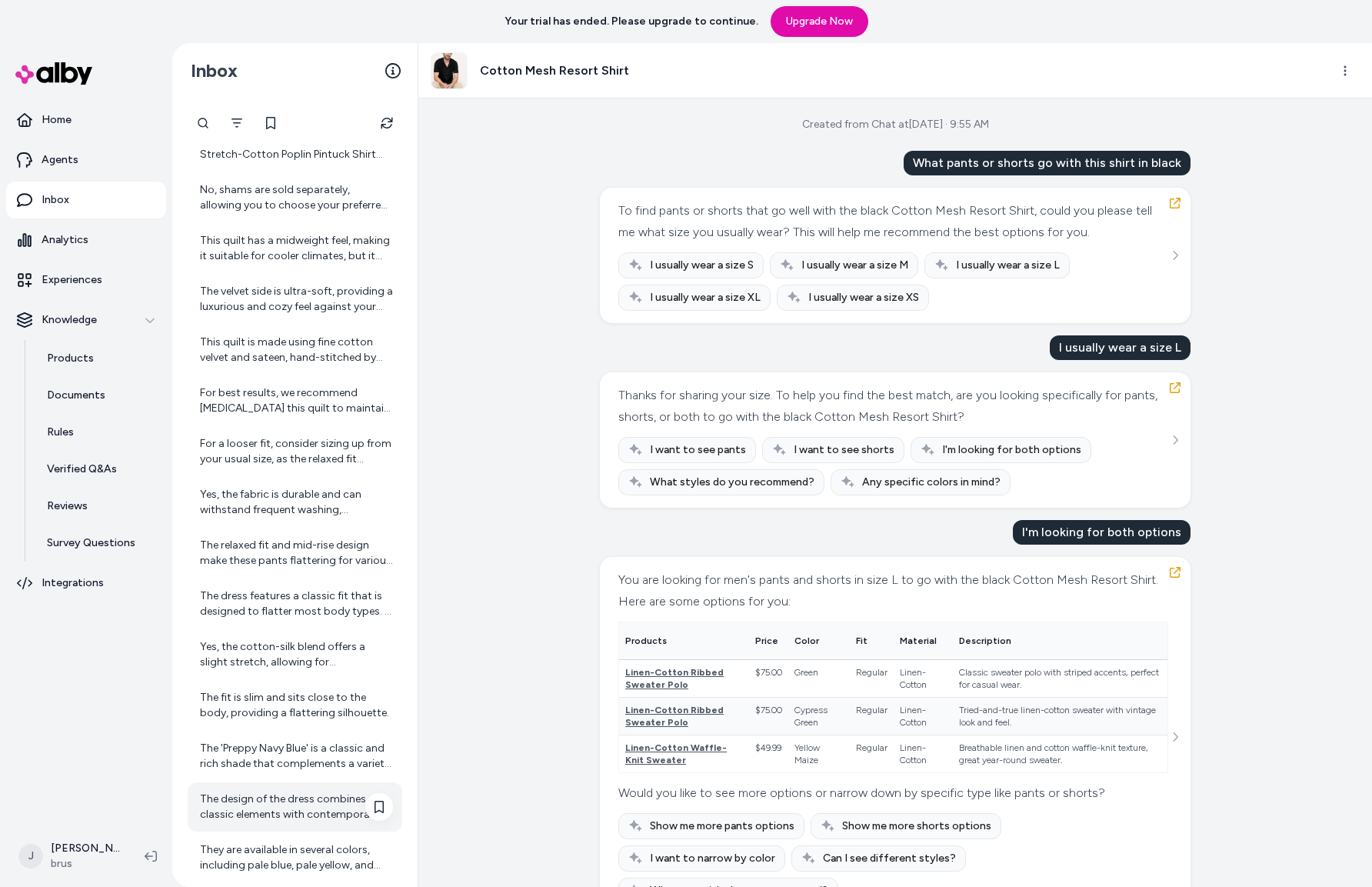
scroll to position [835, 0]
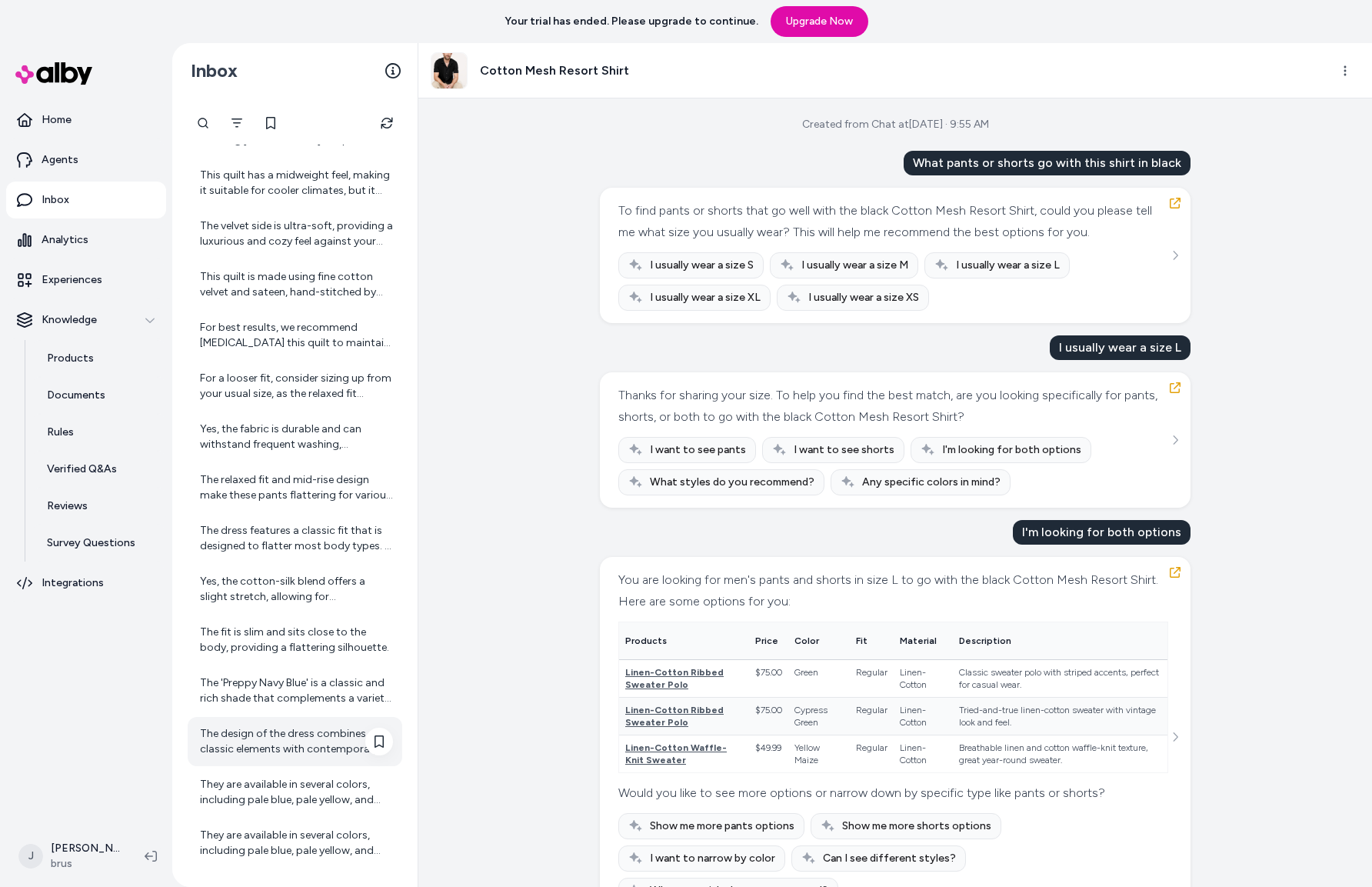
click at [240, 734] on div "The design of the dress combines classic elements with contemporary trends, ref…" at bounding box center [297, 742] width 193 height 31
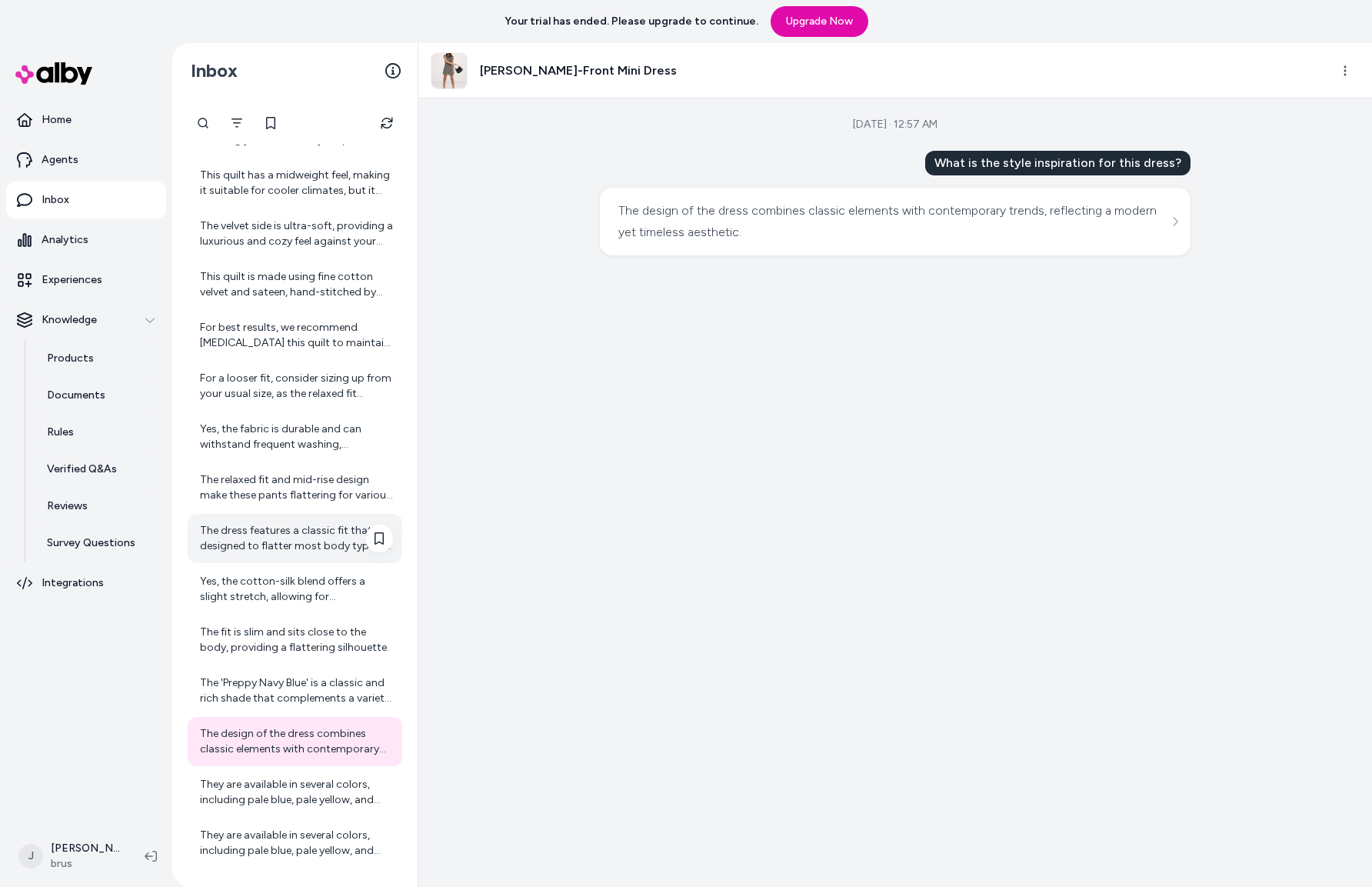
click at [270, 517] on div "The dress features a classic fit that is designed to flatter most body types. I…" at bounding box center [295, 538] width 215 height 49
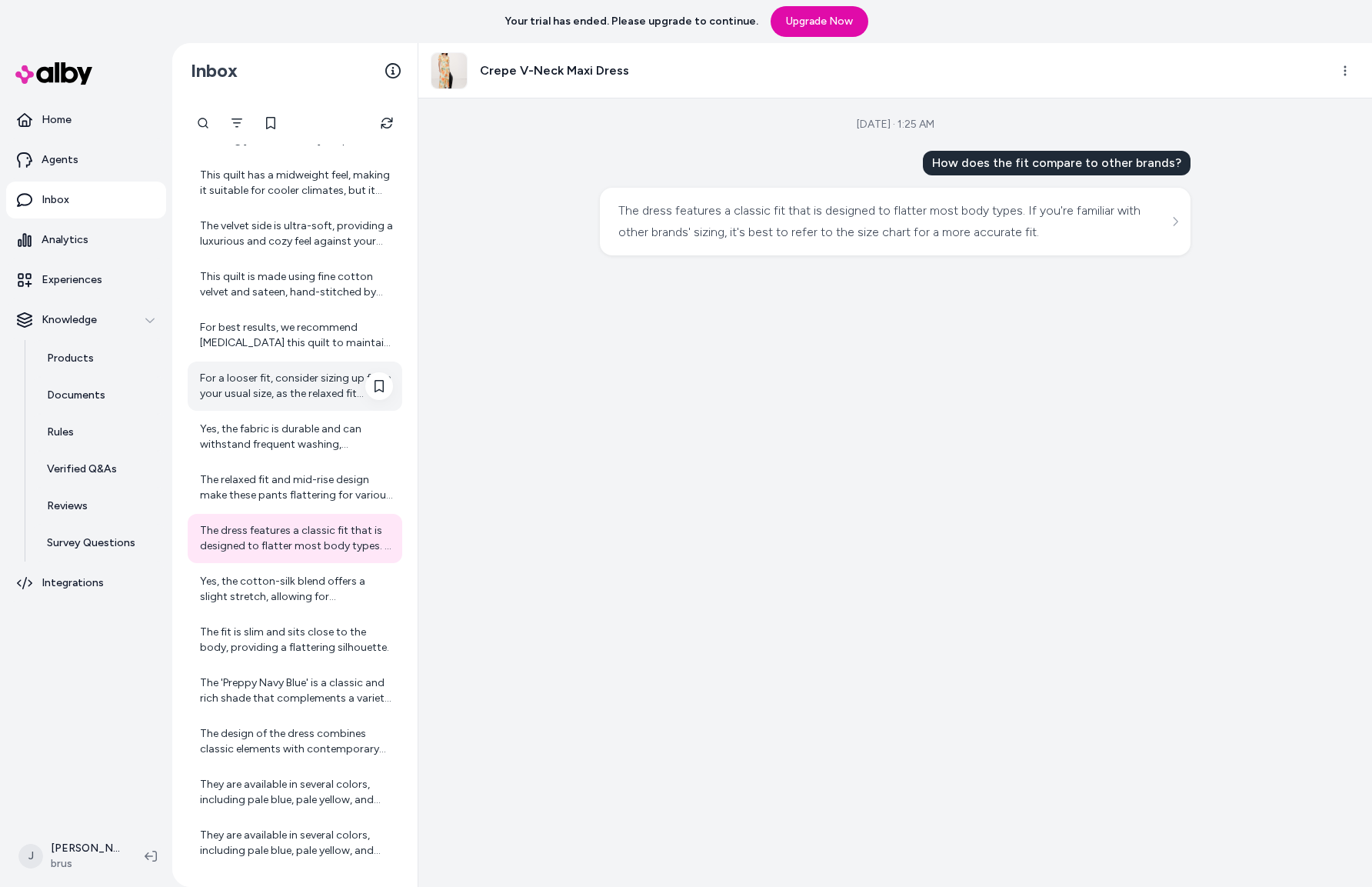
click at [262, 406] on div "For a looser fit, consider sizing up from your usual size, as the relaxed fit a…" at bounding box center [295, 386] width 215 height 49
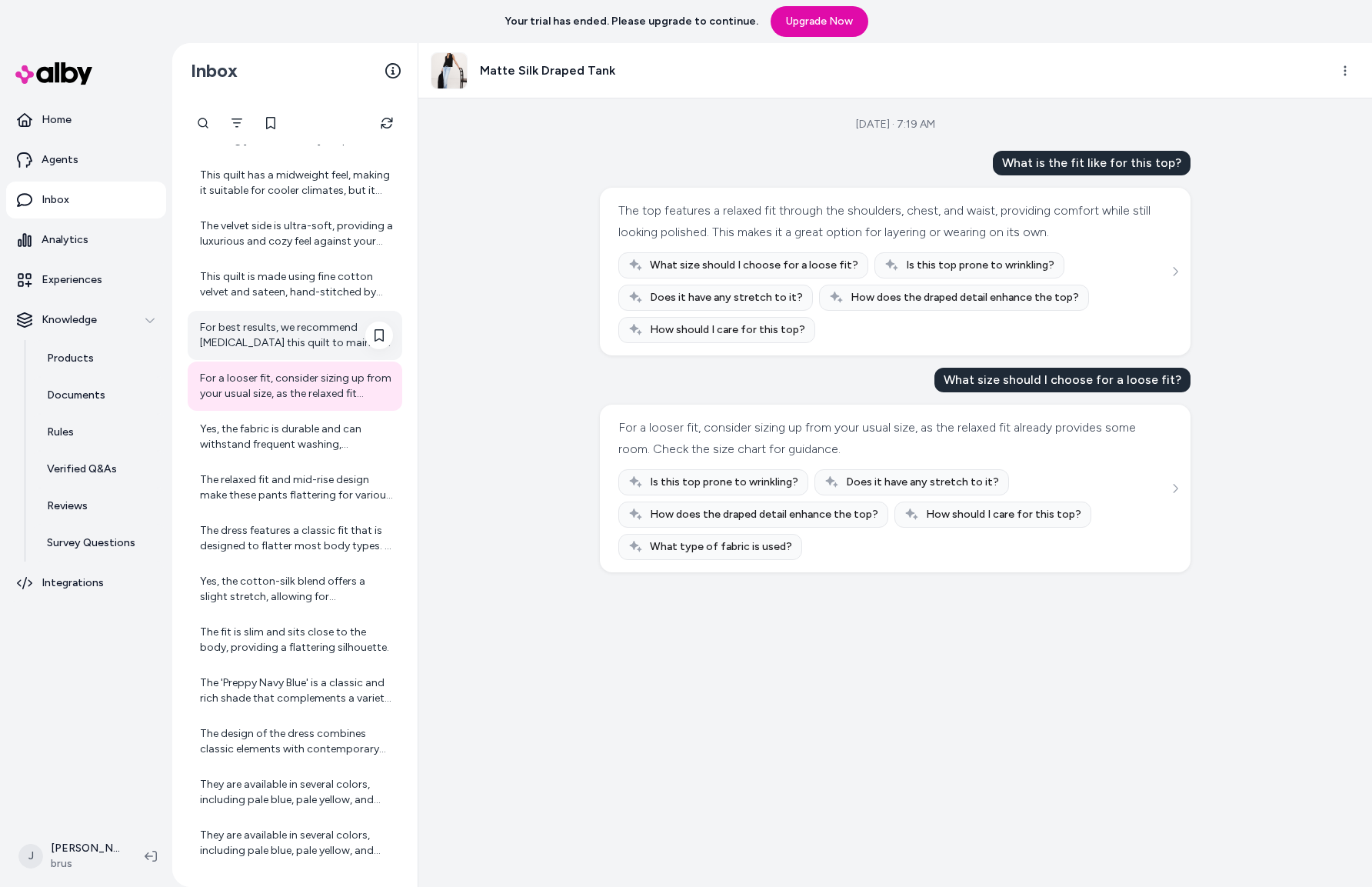
scroll to position [834, 0]
click at [239, 292] on div "This quilt is made using fine cotton velvet and sateen, hand-stitched by artisa…" at bounding box center [297, 285] width 193 height 31
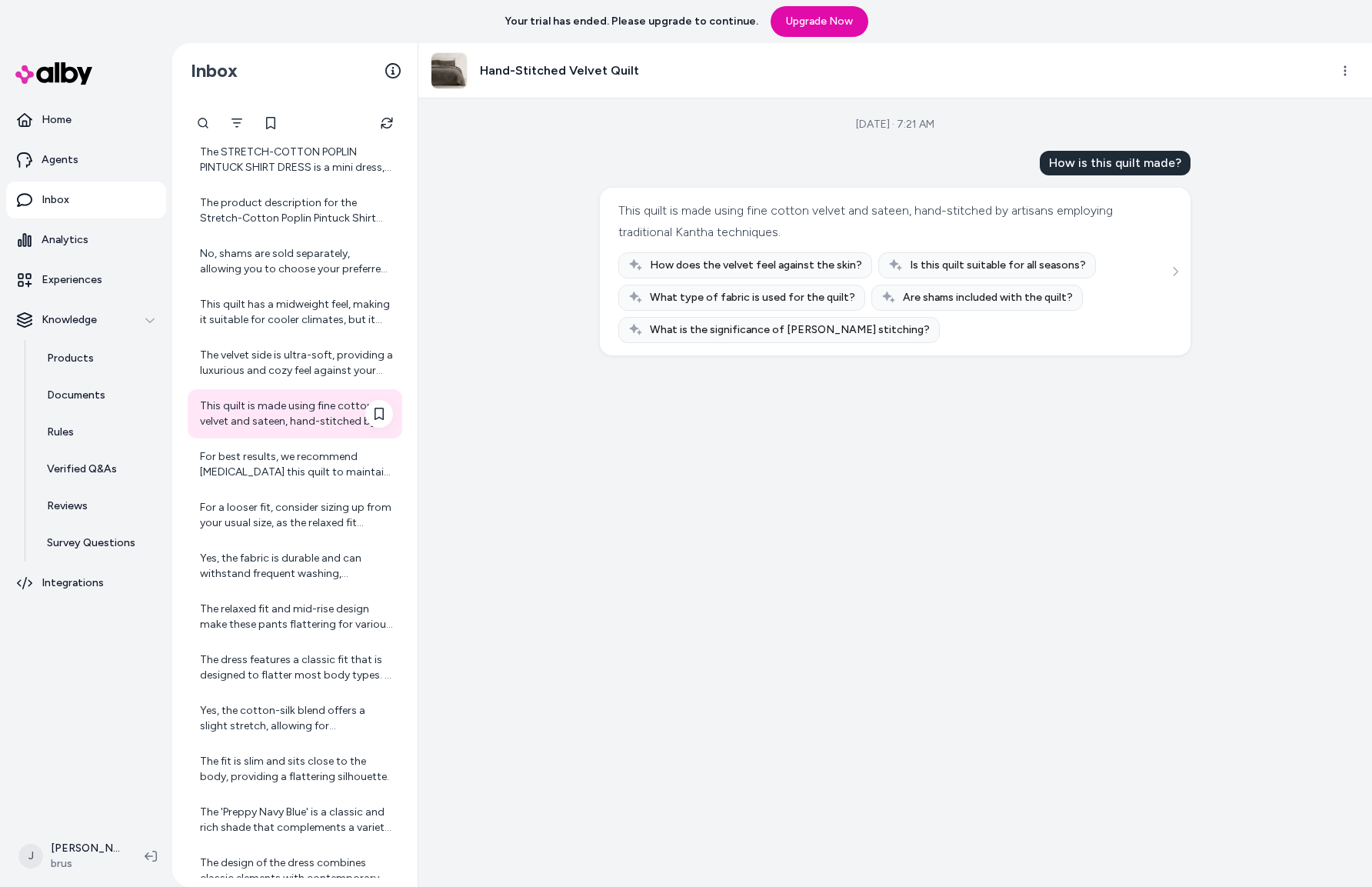
scroll to position [662, 0]
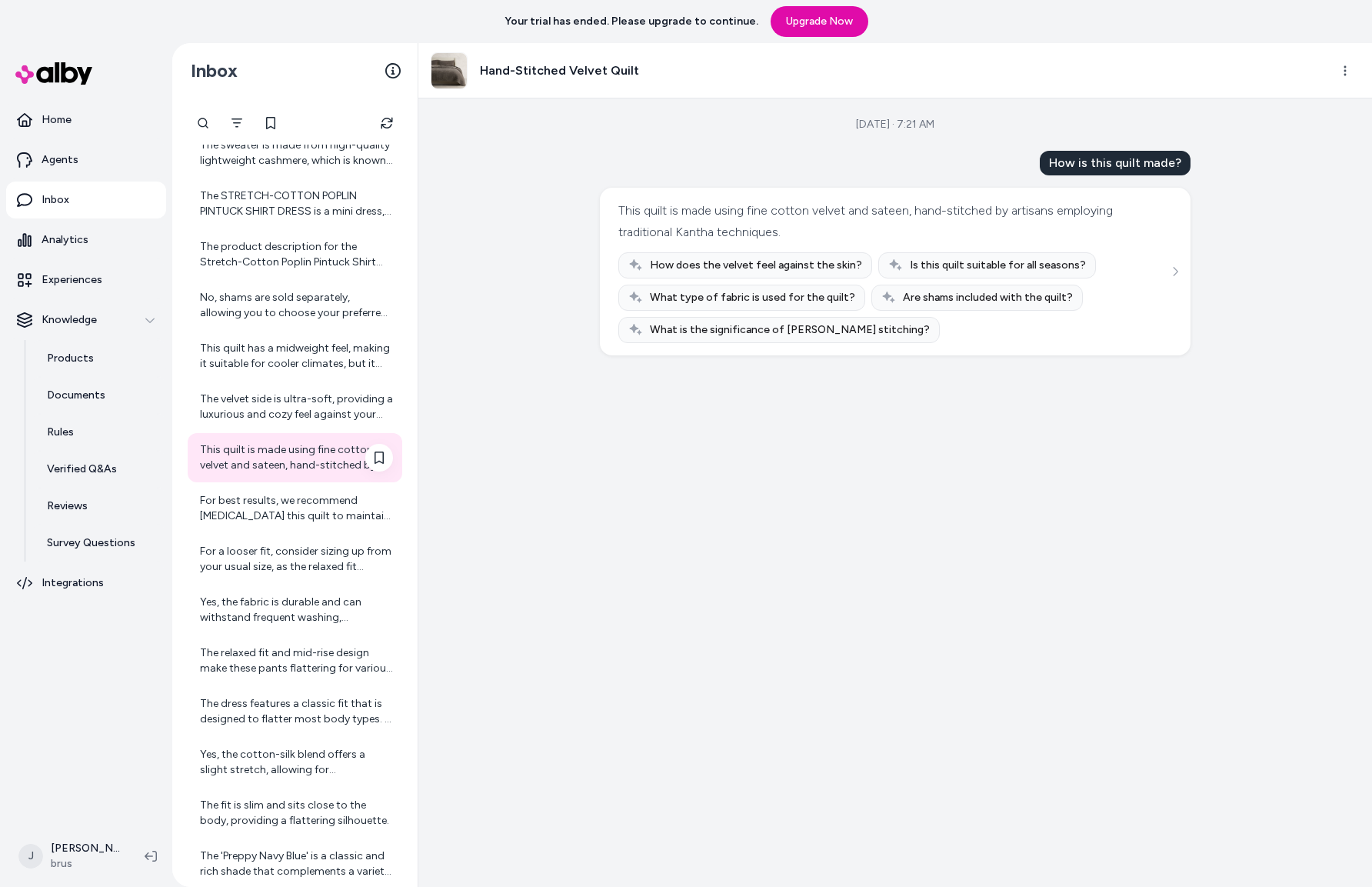
click at [237, 292] on div "No, shams are sold separately, allowing you to choose your preferred style or c…" at bounding box center [297, 305] width 193 height 31
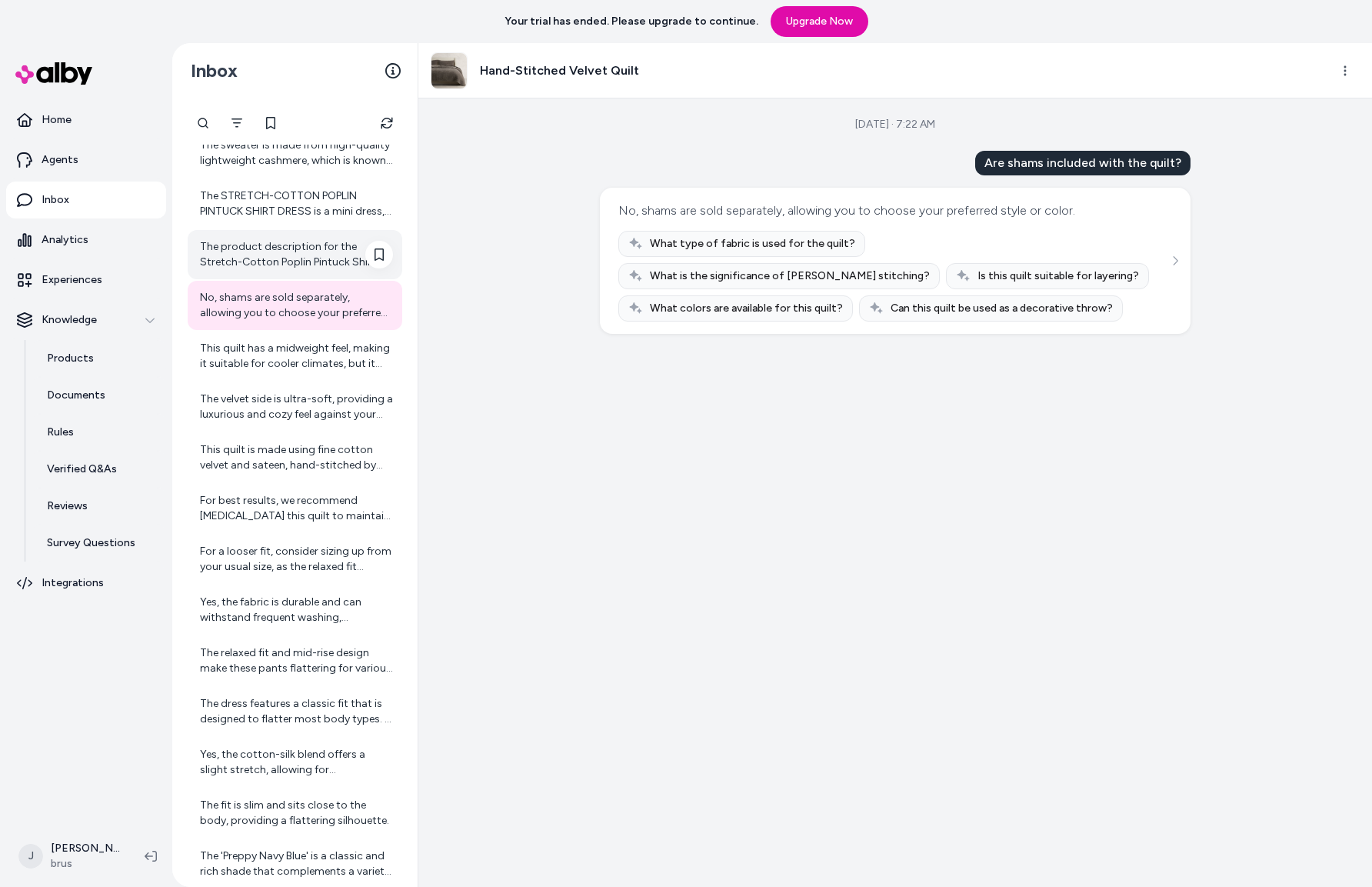
click at [241, 257] on div "The product description for the Stretch-Cotton Poplin Pintuck Shirt Dress does …" at bounding box center [297, 254] width 193 height 31
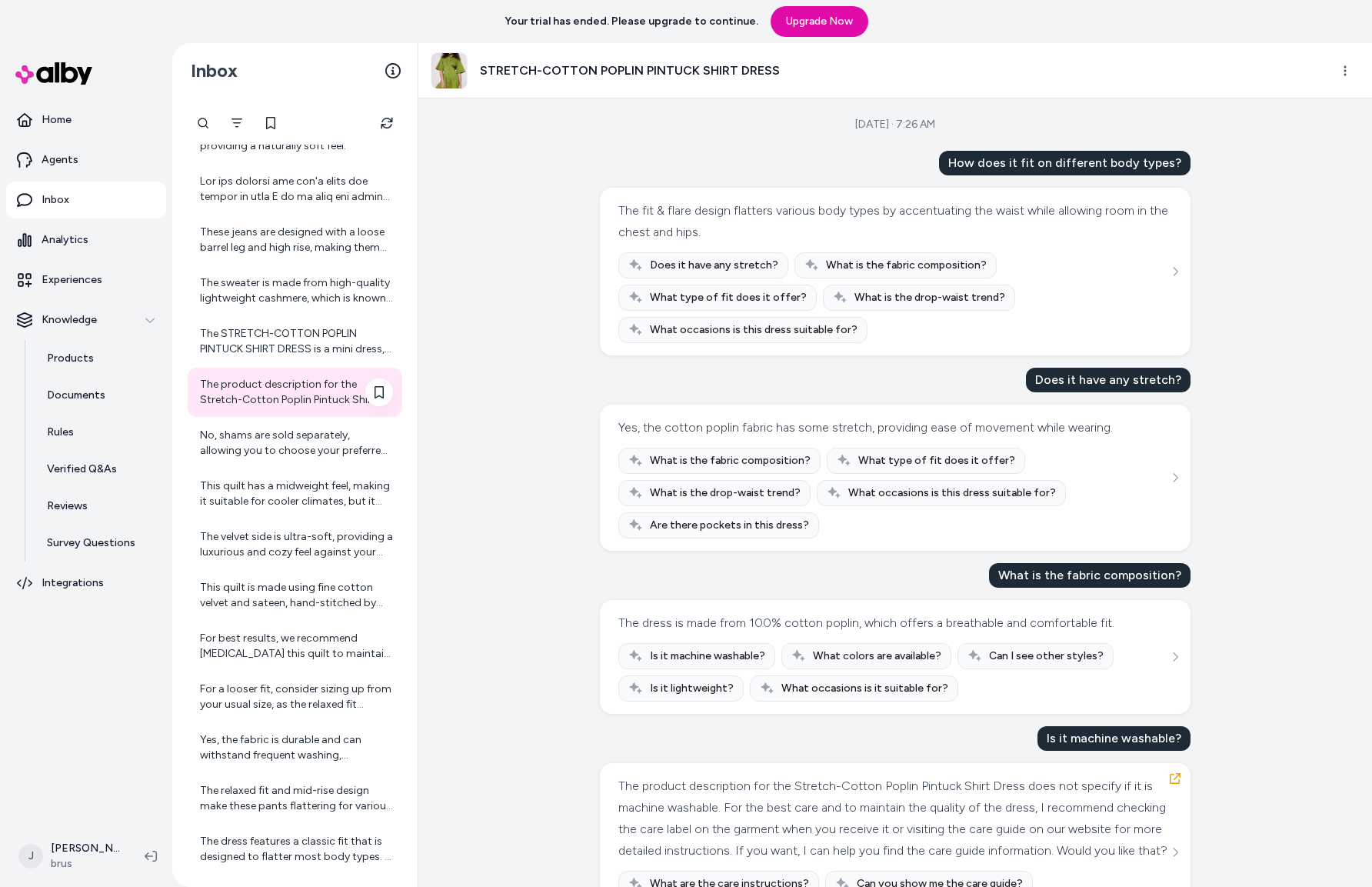
scroll to position [456, 0]
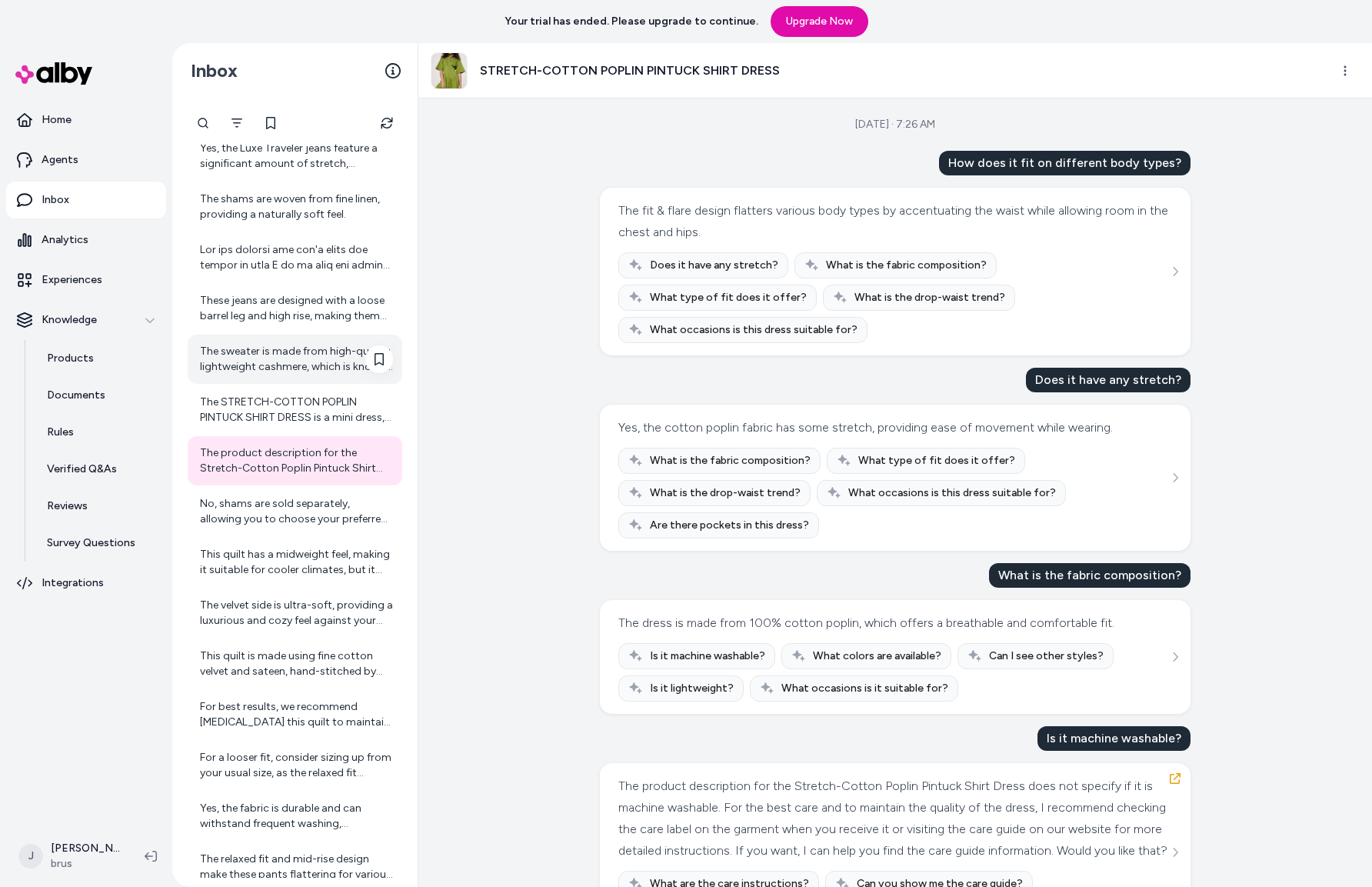
click at [237, 364] on div "The sweater is made from high-quality lightweight cashmere, which is known for …" at bounding box center [297, 360] width 193 height 31
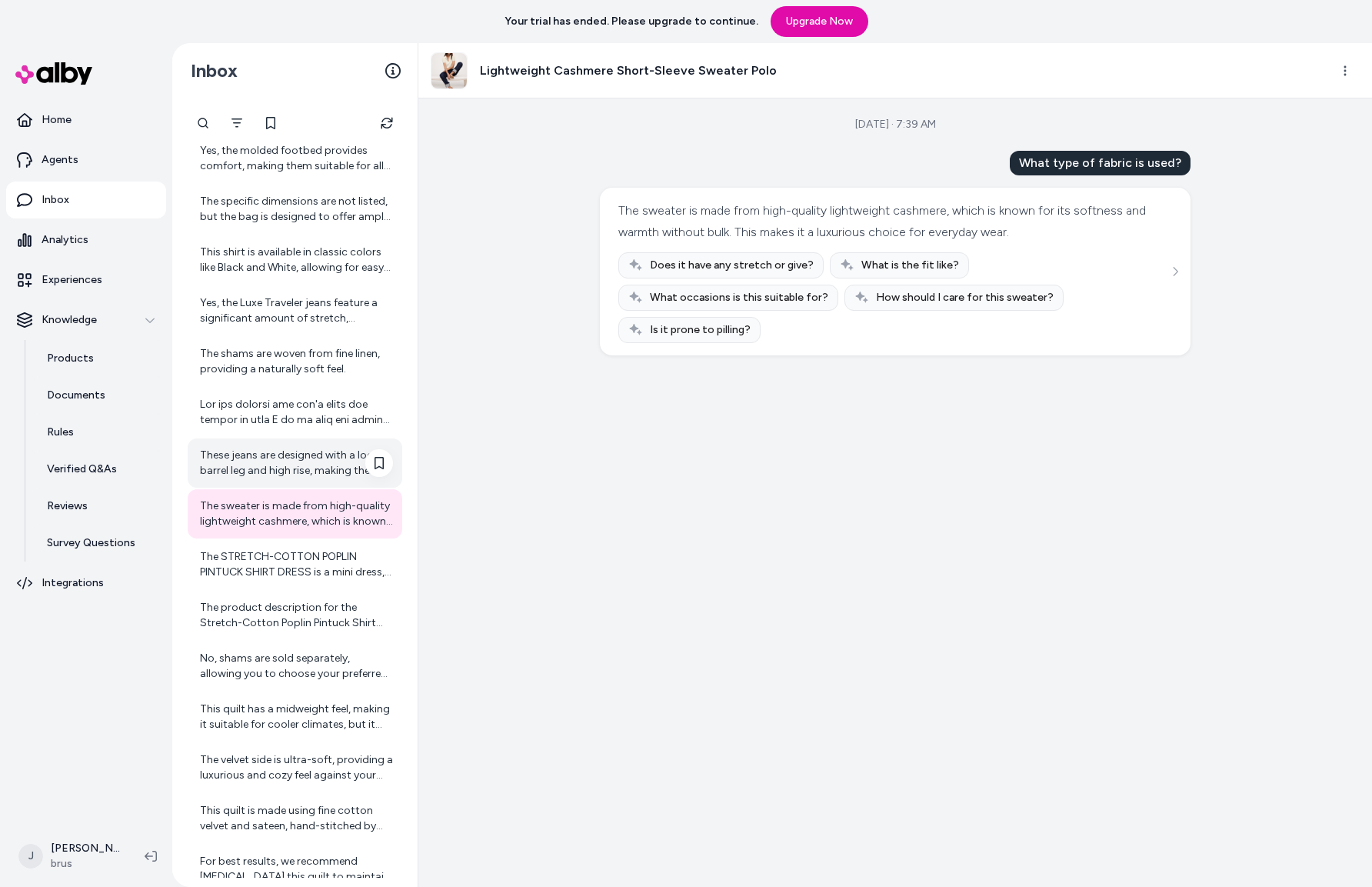
scroll to position [297, 0]
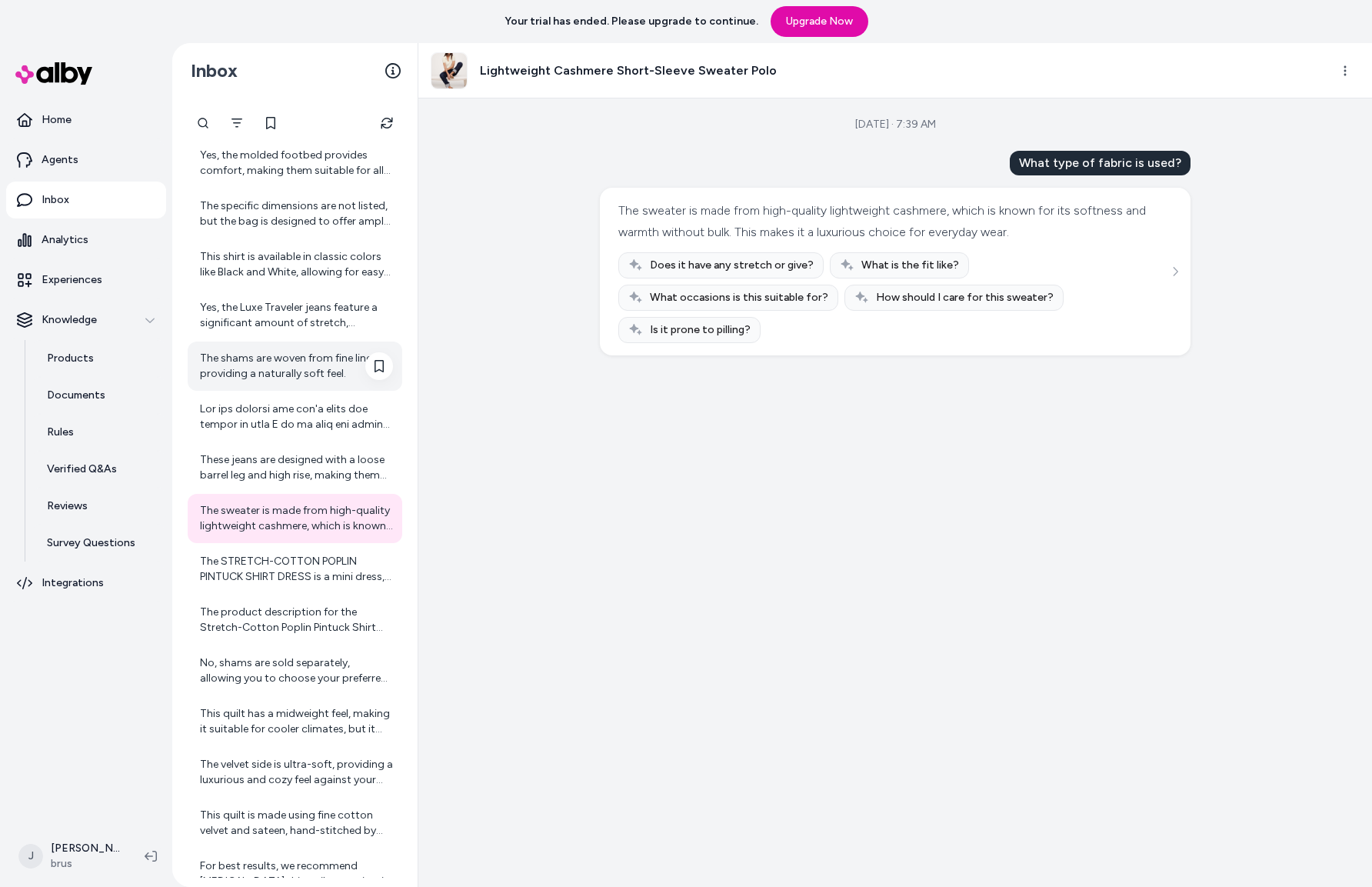
click at [236, 367] on div "The shams are woven from fine linen, providing a naturally soft feel." at bounding box center [297, 367] width 193 height 31
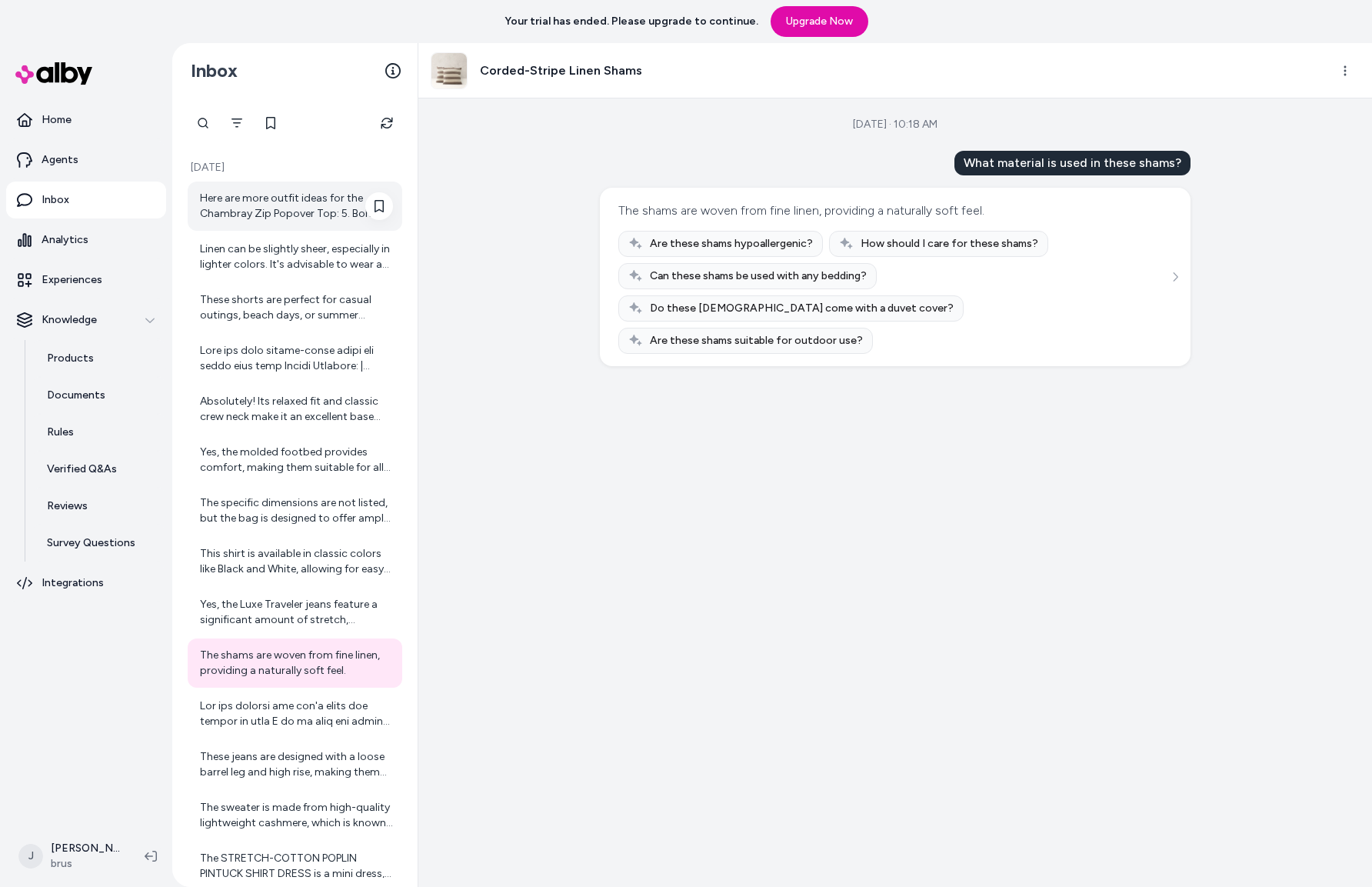
click at [296, 211] on div "Here are more outfit ideas for the Chambray Zip Popover Top: 5. Boho Vibes: Pai…" at bounding box center [297, 206] width 193 height 31
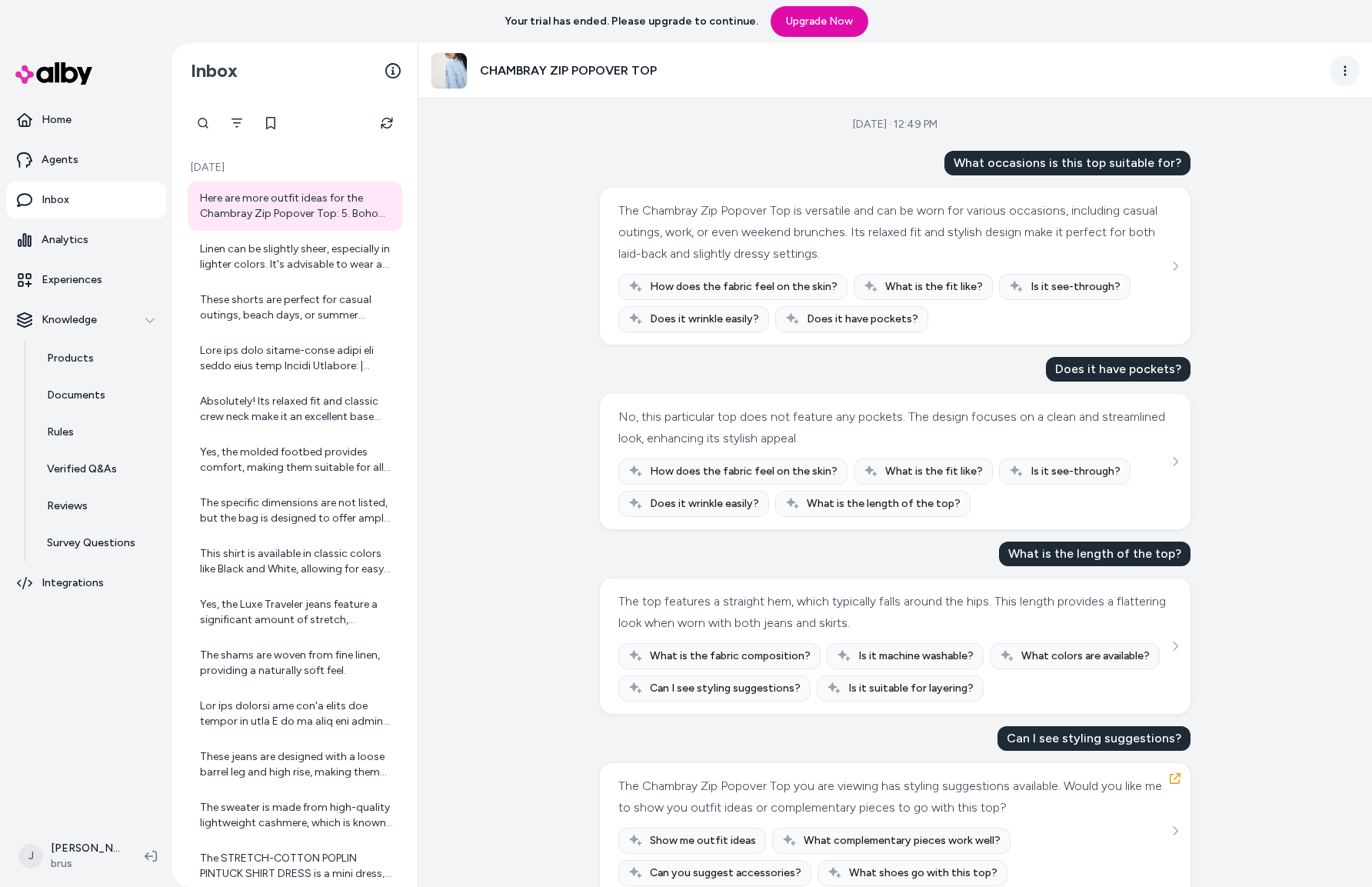
click at [1342, 70] on html "Your trial has ended. Please upgrade to continue. Upgrade Now Home Agents Inbox…" at bounding box center [686, 443] width 1372 height 887
click at [1291, 129] on link "View product in alby" at bounding box center [1276, 130] width 163 height 25
